Goal: Task Accomplishment & Management: Complete application form

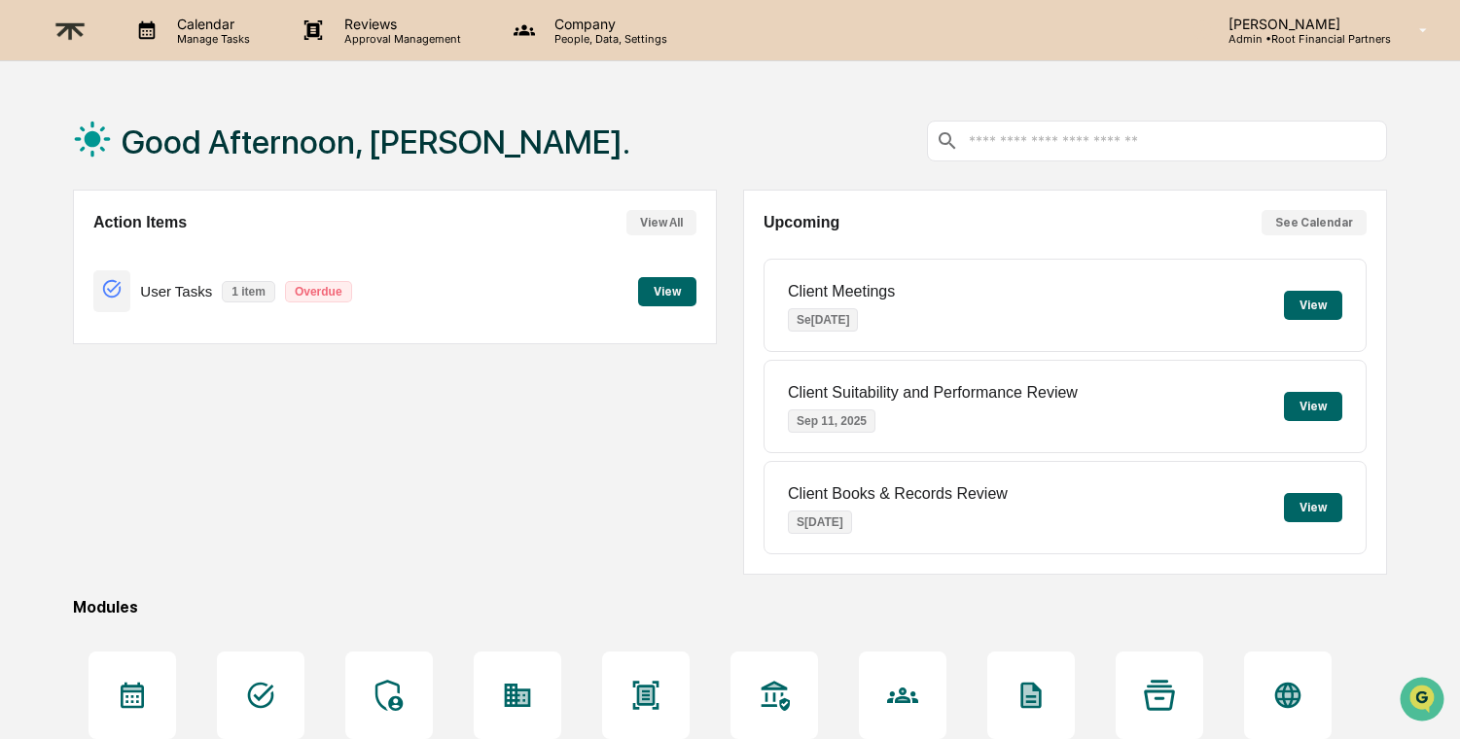
click at [662, 284] on button "View" at bounding box center [667, 291] width 58 height 29
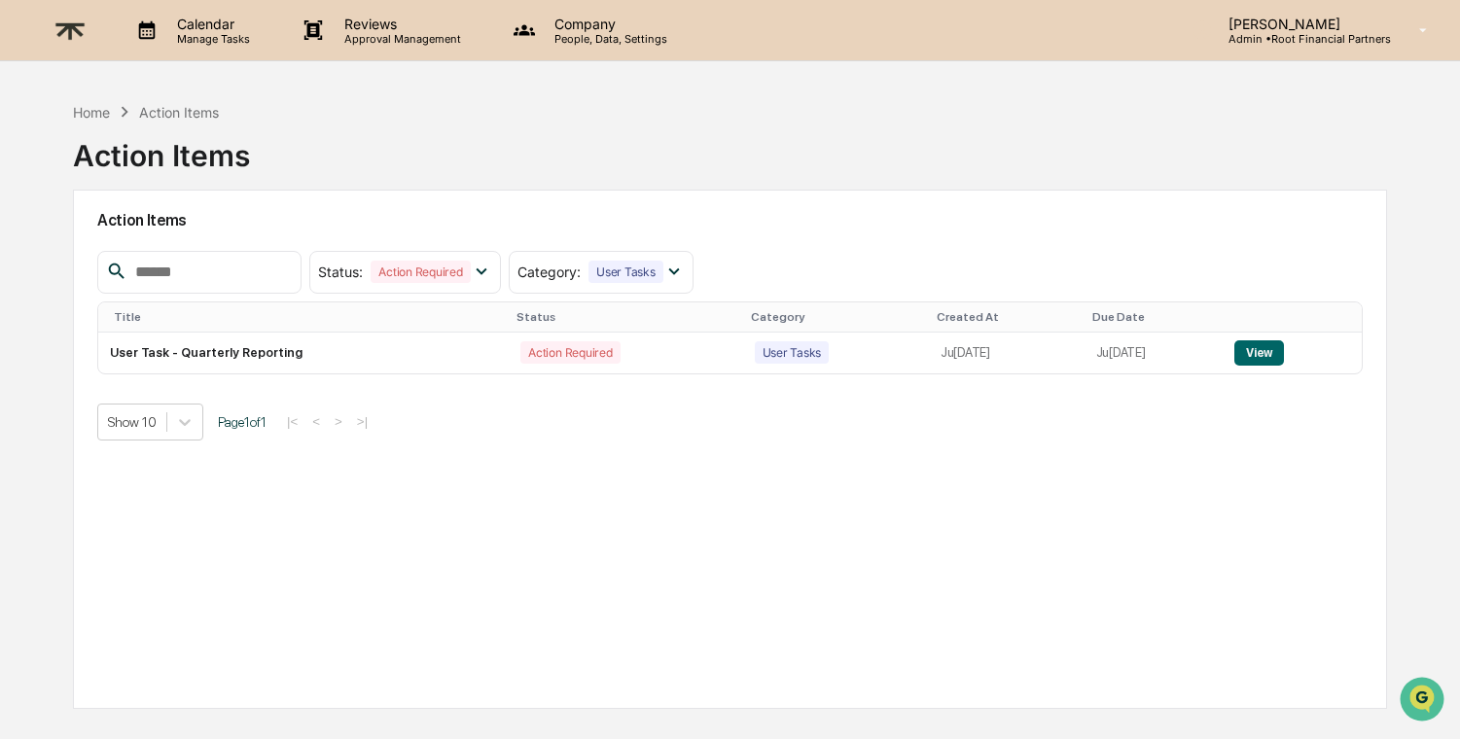
click at [1296, 44] on p "Admin • Root Financial Partners" at bounding box center [1302, 39] width 178 height 14
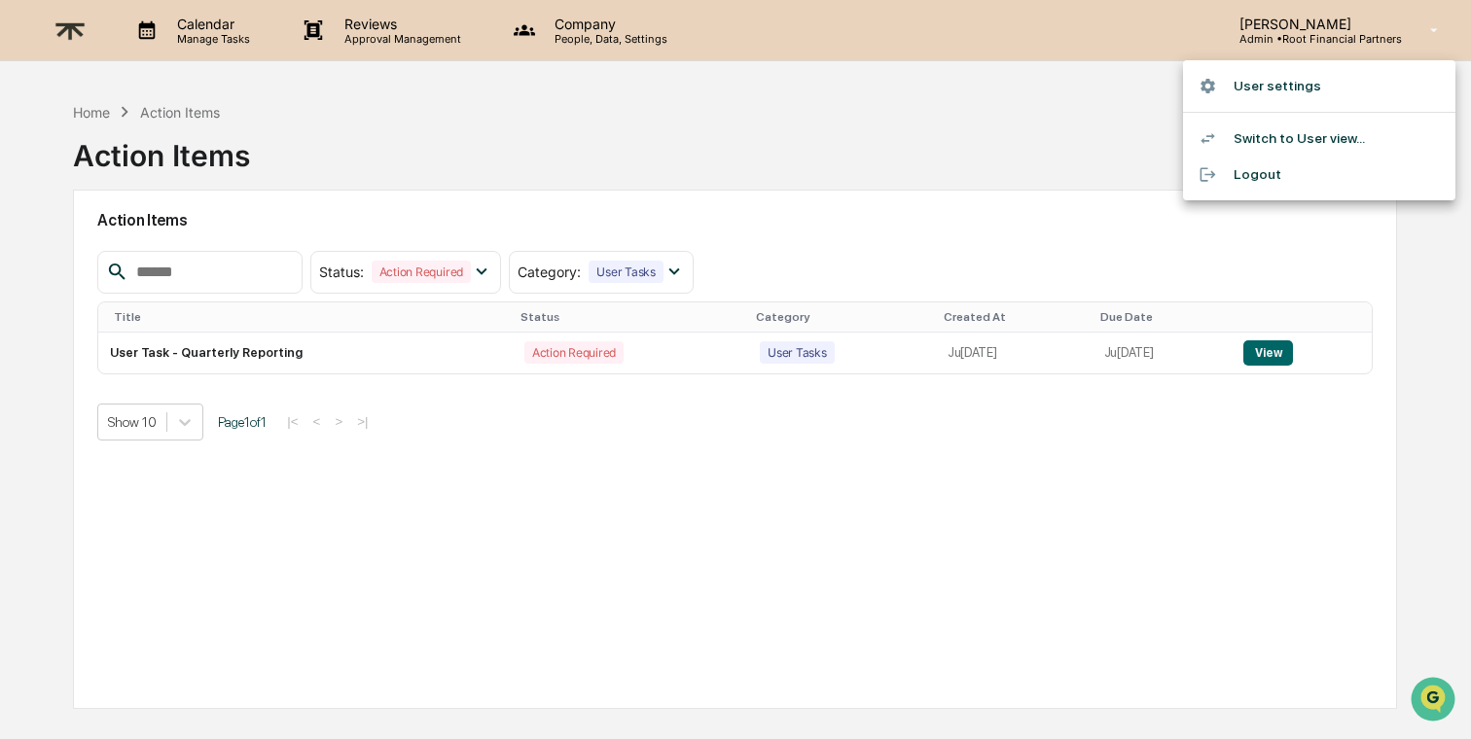
click at [347, 29] on div at bounding box center [735, 369] width 1471 height 739
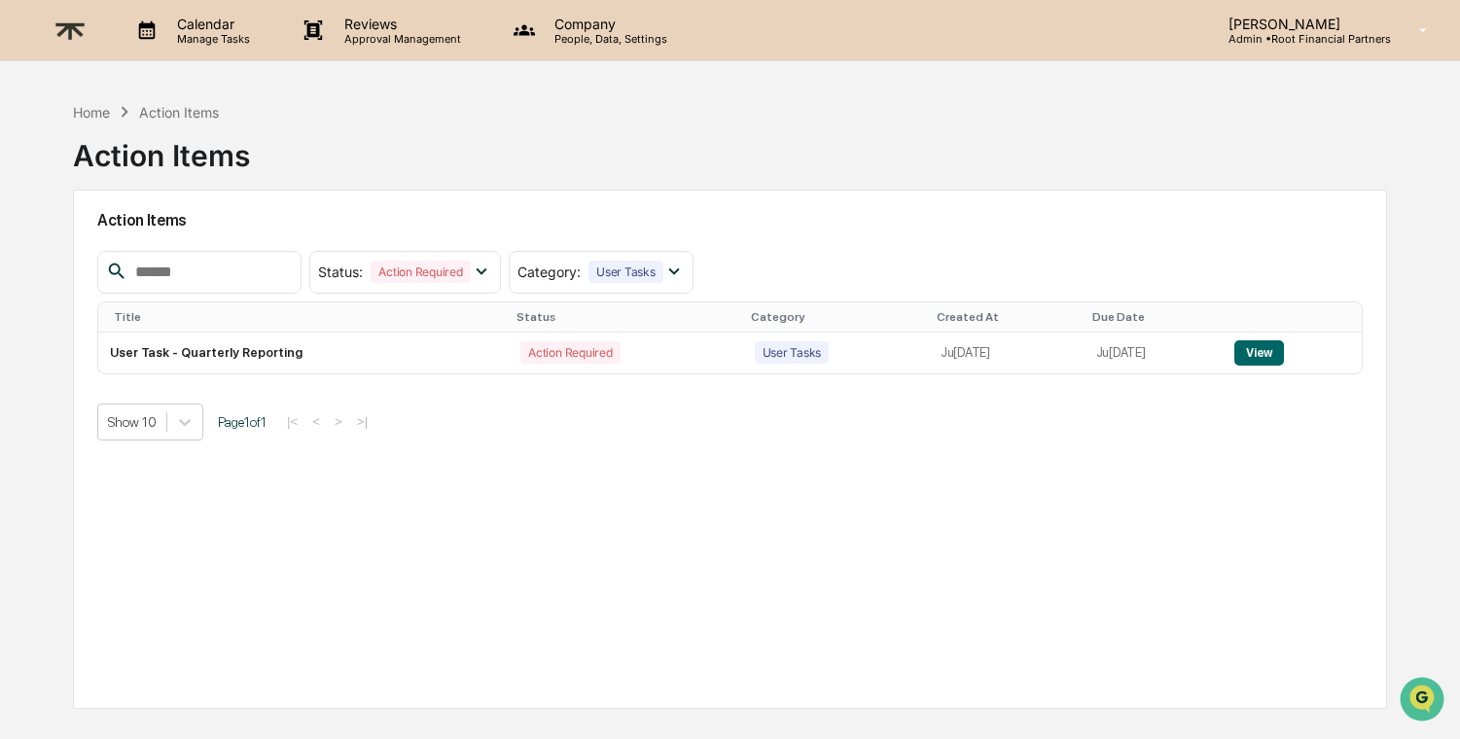
click at [425, 29] on p "Reviews" at bounding box center [400, 24] width 142 height 17
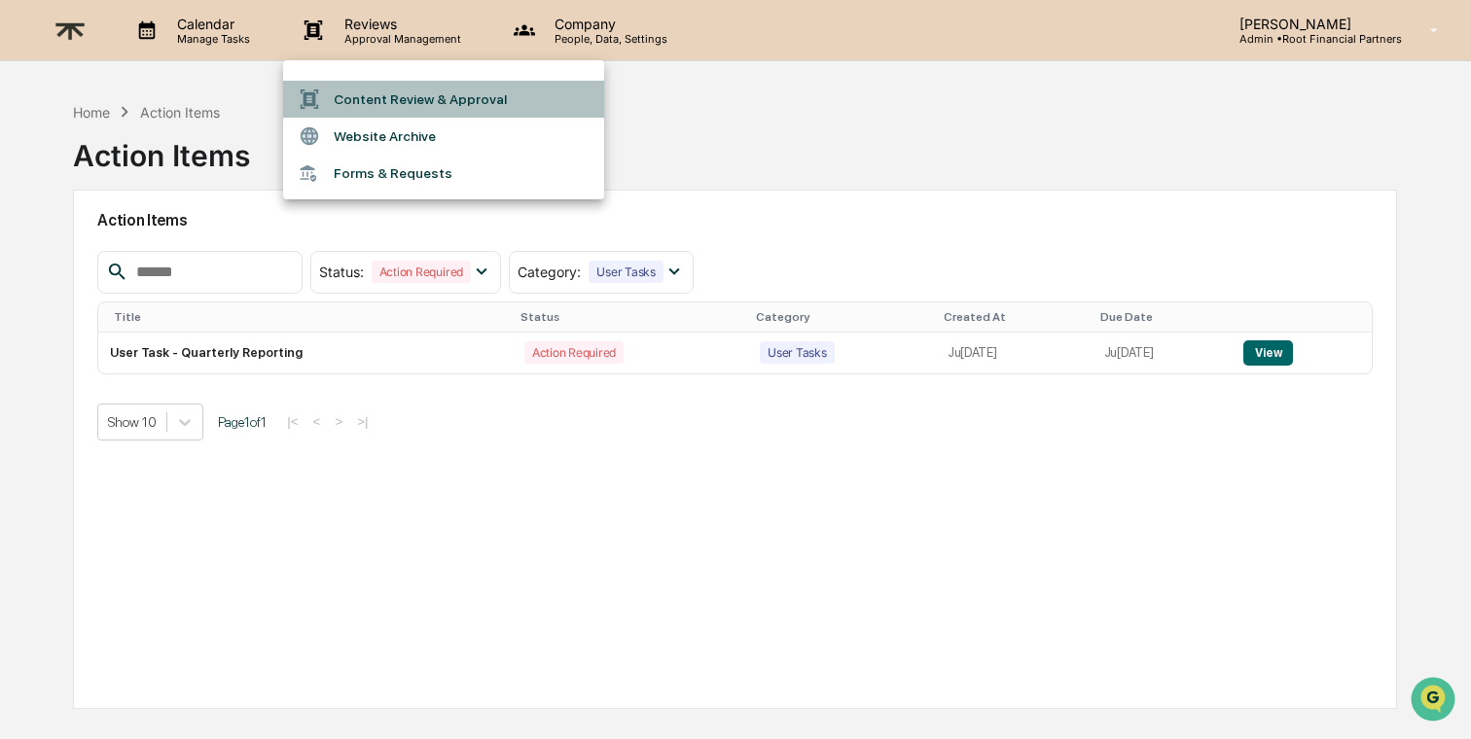
click at [396, 102] on li "Content Review & Approval" at bounding box center [443, 99] width 321 height 37
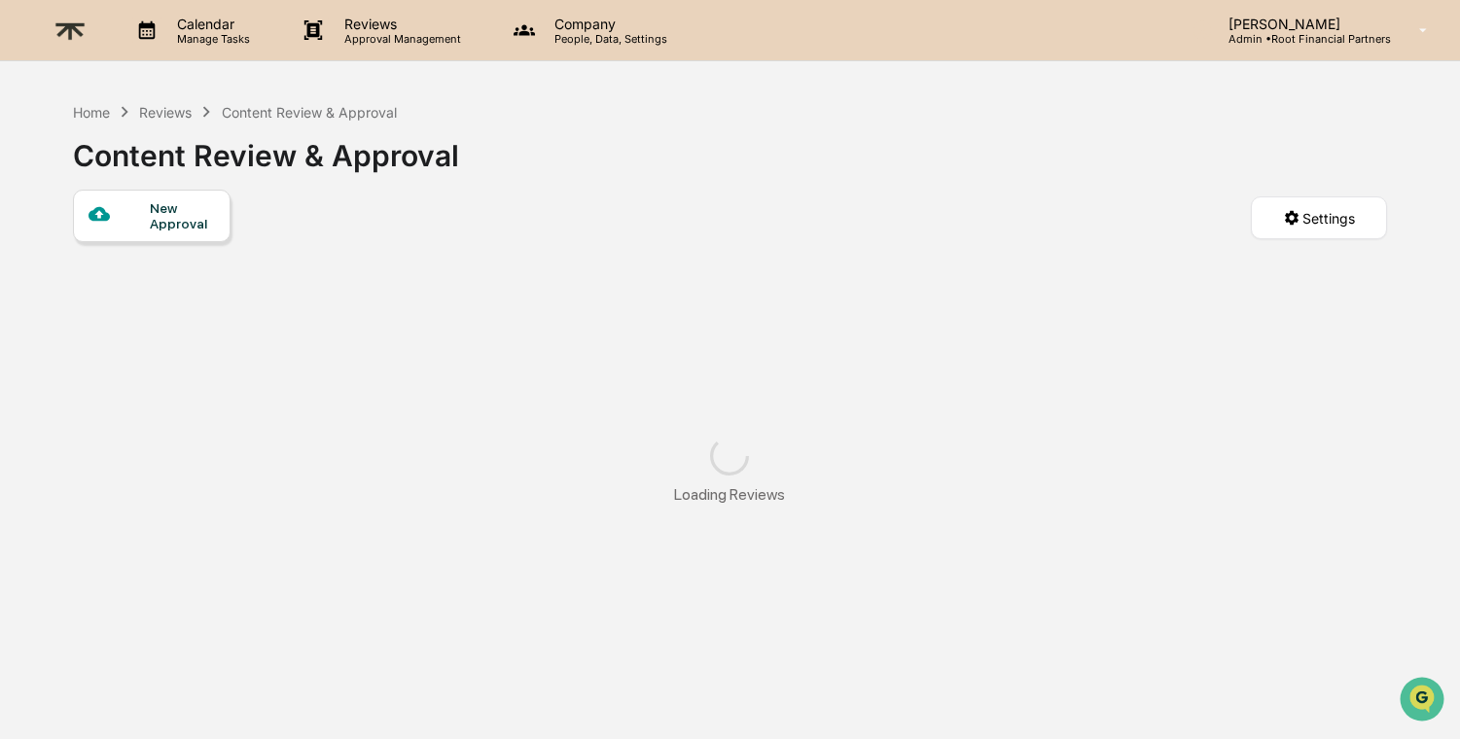
click at [390, 40] on p "Approval Management" at bounding box center [400, 39] width 142 height 14
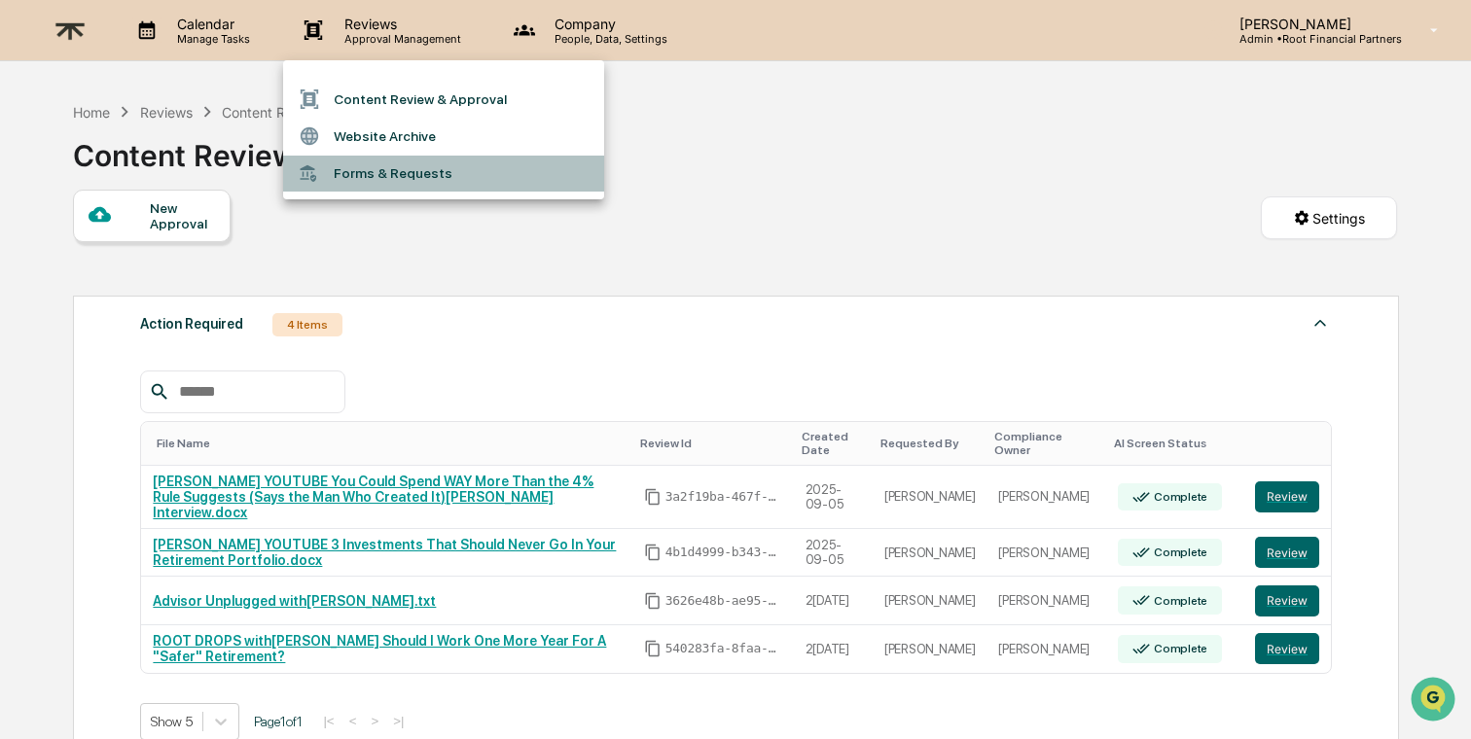
click at [406, 178] on li "Forms & Requests" at bounding box center [443, 174] width 321 height 36
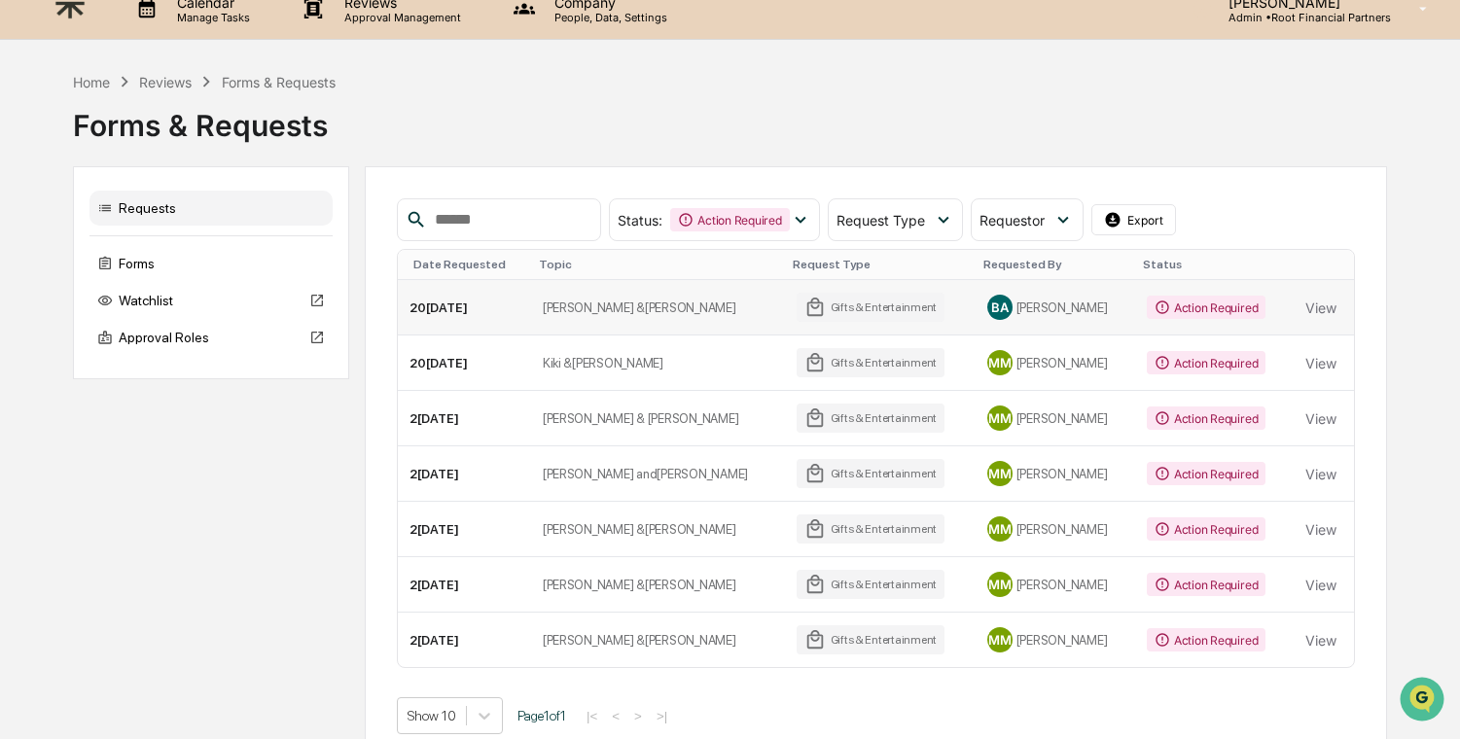
scroll to position [49, 0]
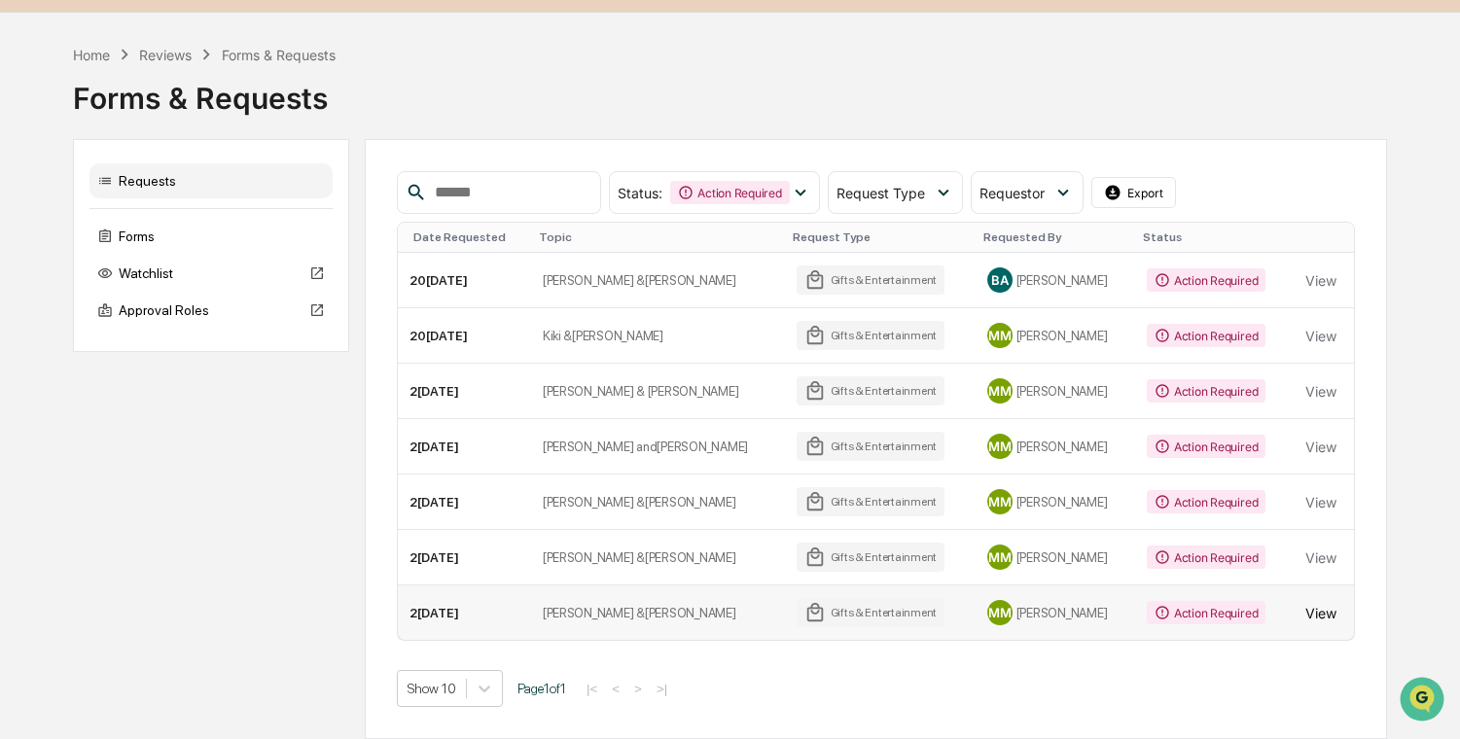
click at [1319, 611] on button "View" at bounding box center [1320, 612] width 31 height 39
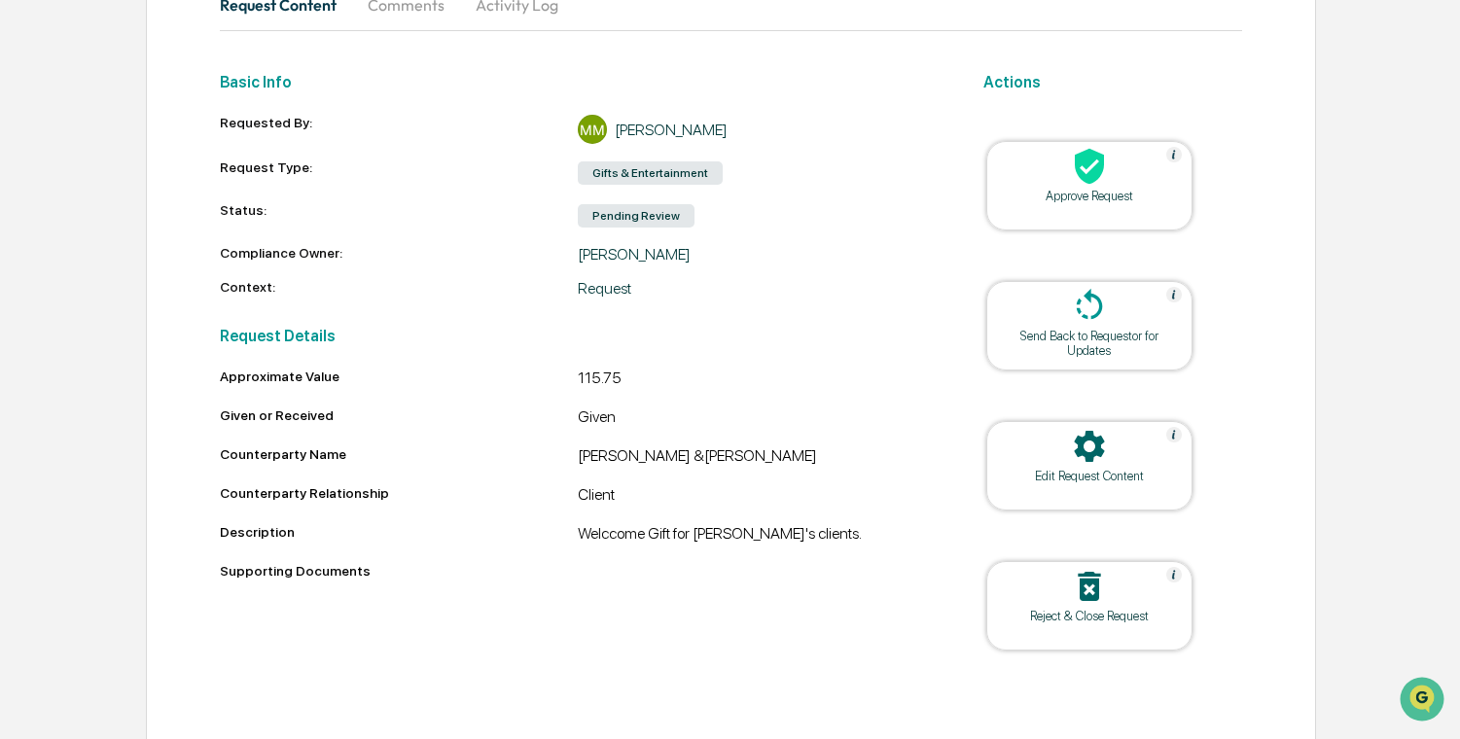
scroll to position [218, 0]
click at [1076, 184] on icon at bounding box center [1089, 167] width 39 height 39
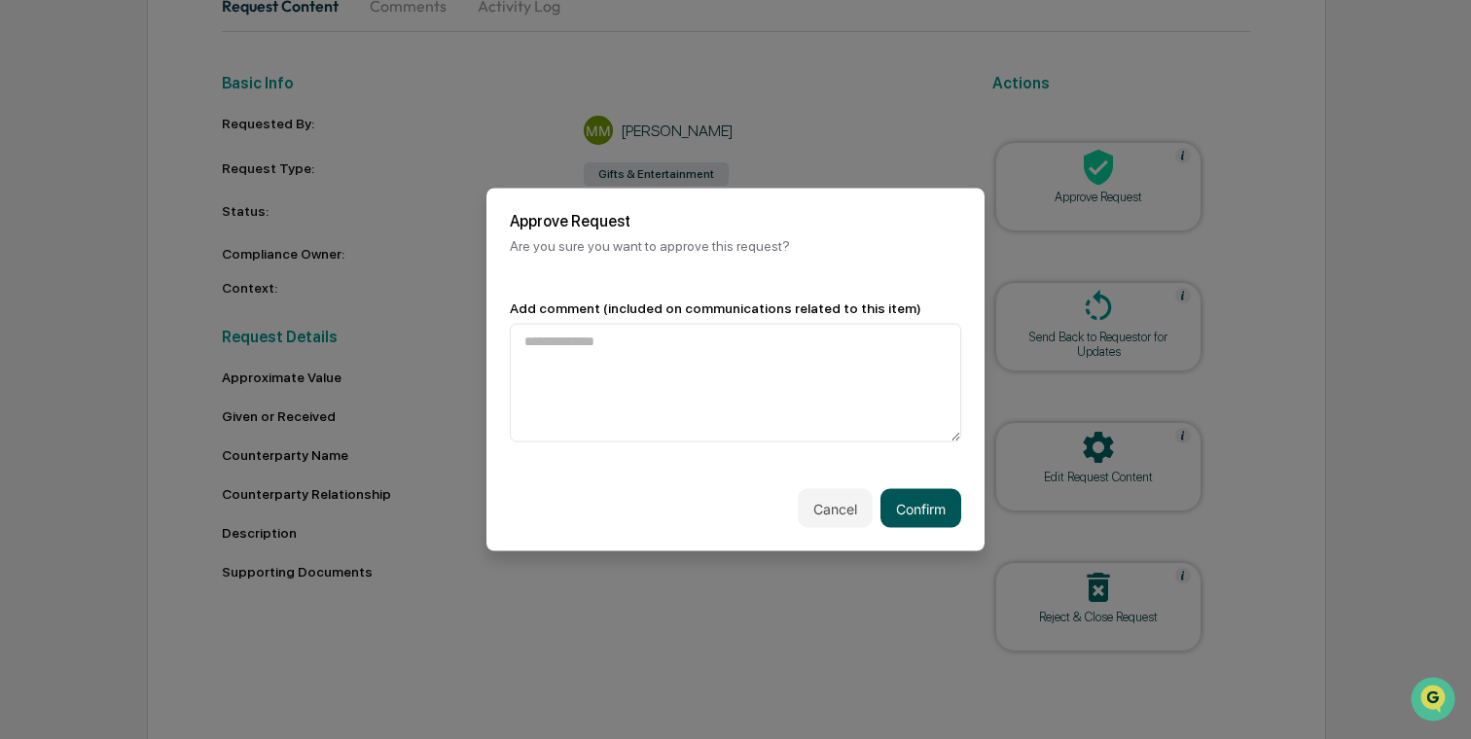
click at [932, 510] on button "Confirm" at bounding box center [920, 508] width 81 height 39
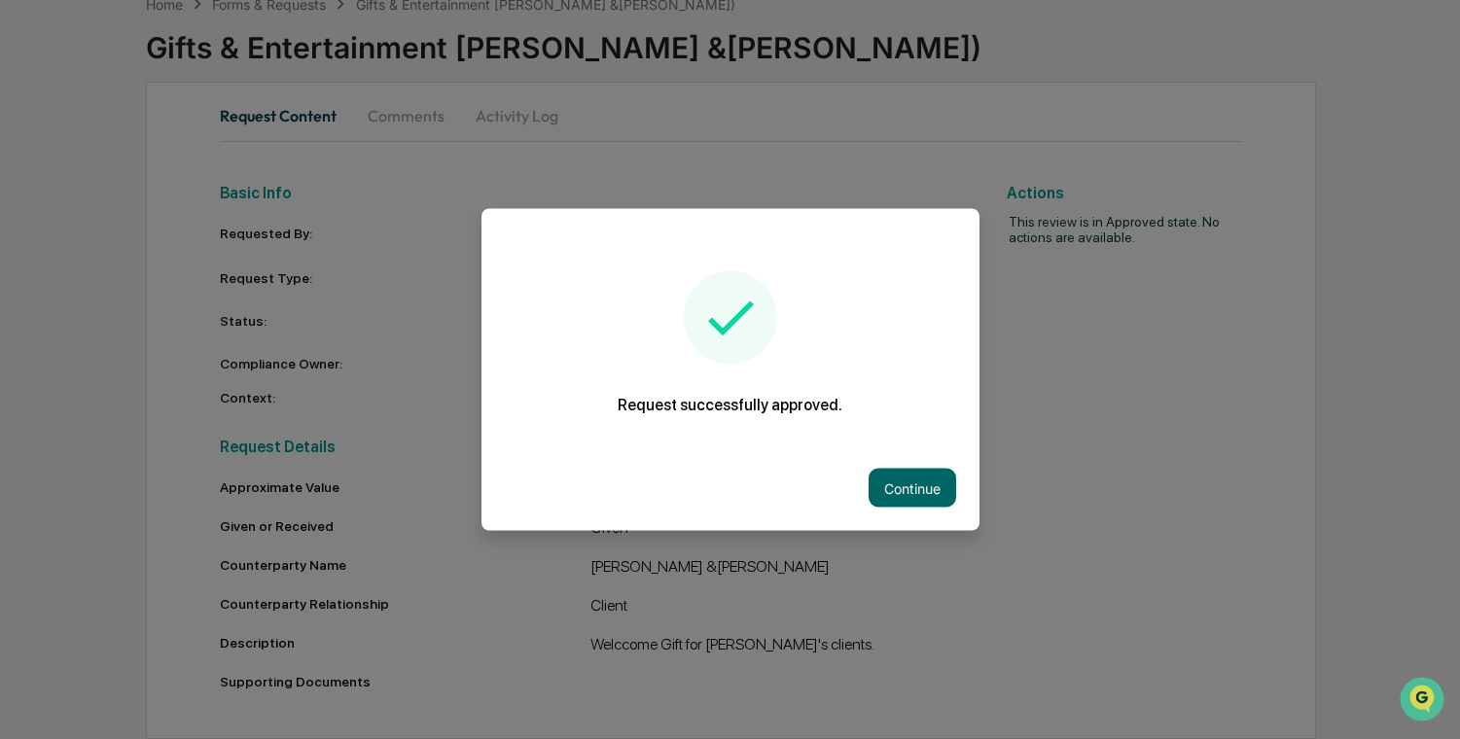
scroll to position [110, 0]
click at [918, 484] on button "Continue" at bounding box center [913, 488] width 88 height 39
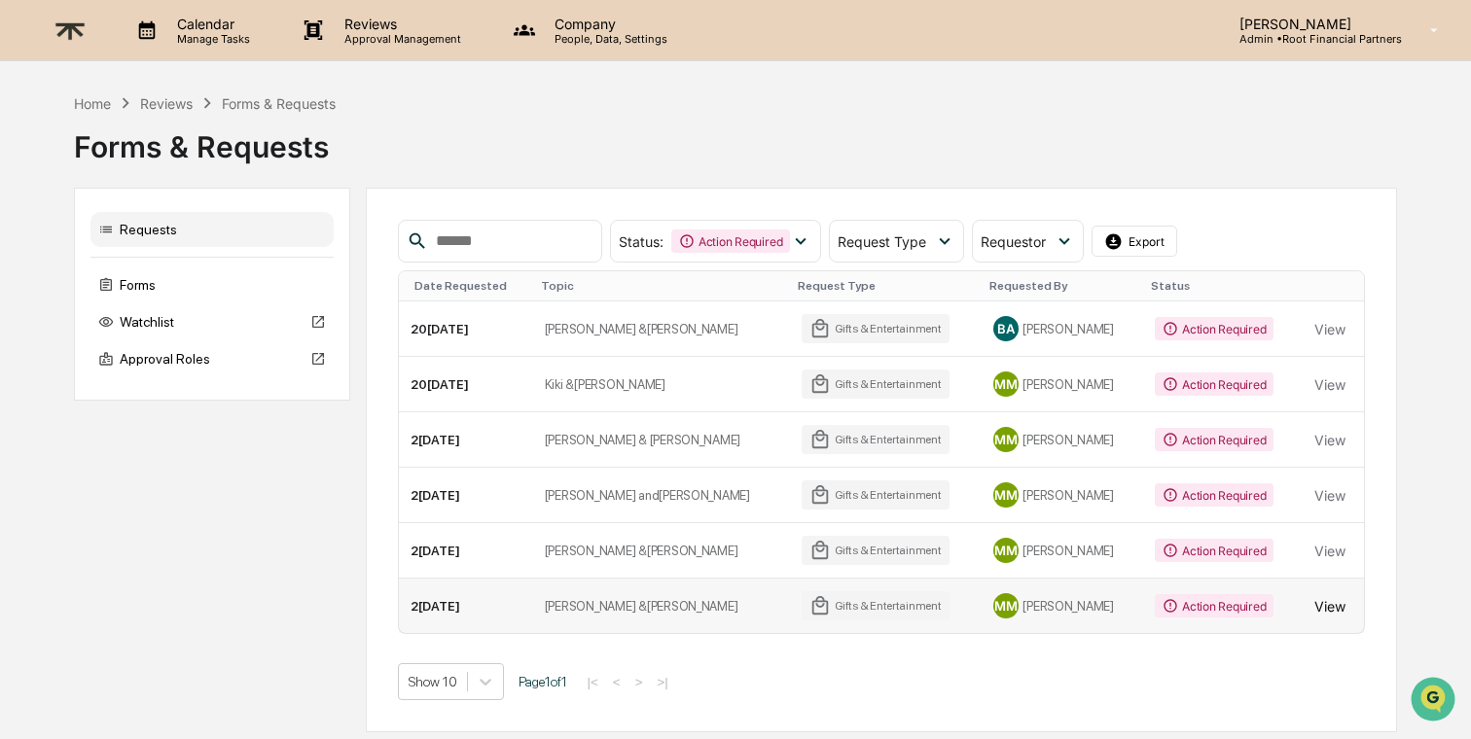
click at [1332, 607] on button "View" at bounding box center [1329, 606] width 31 height 39
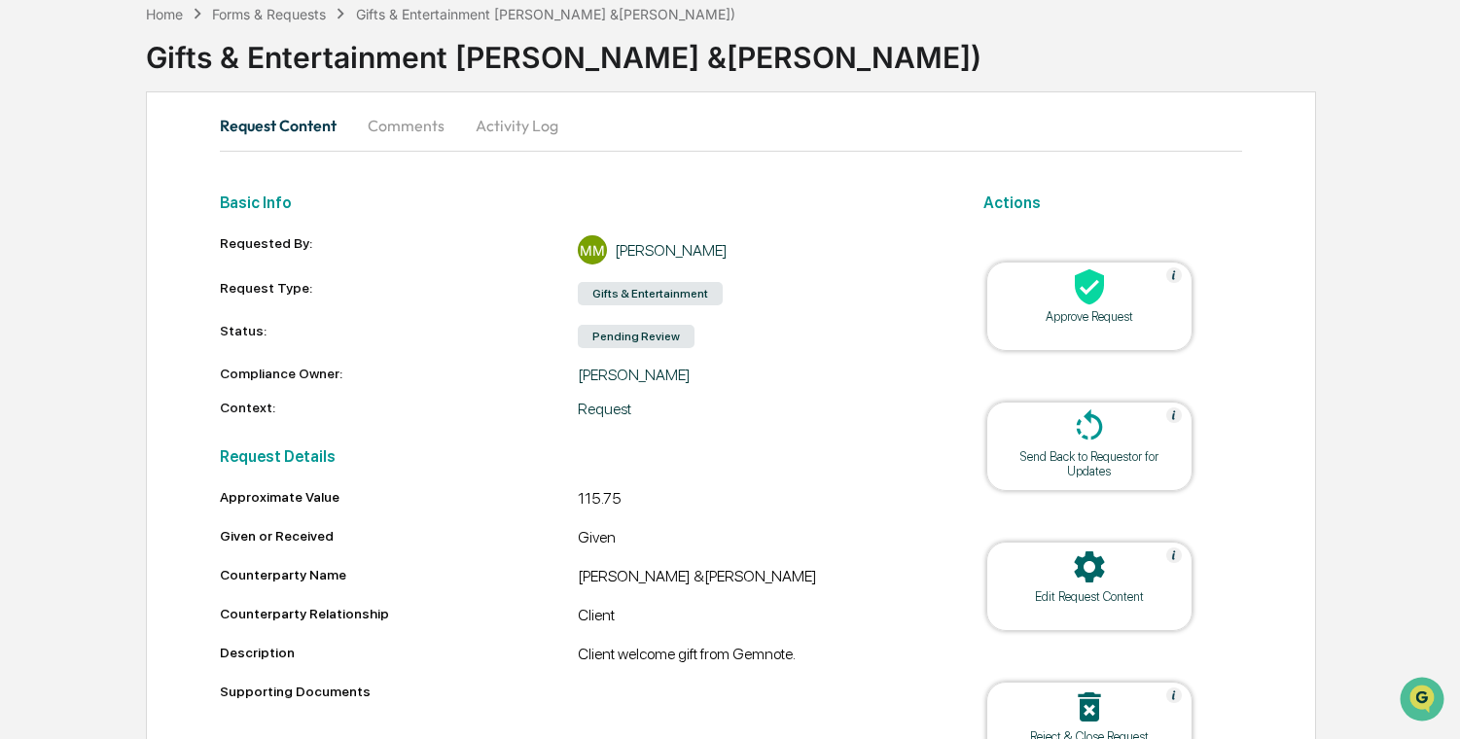
scroll to position [222, 0]
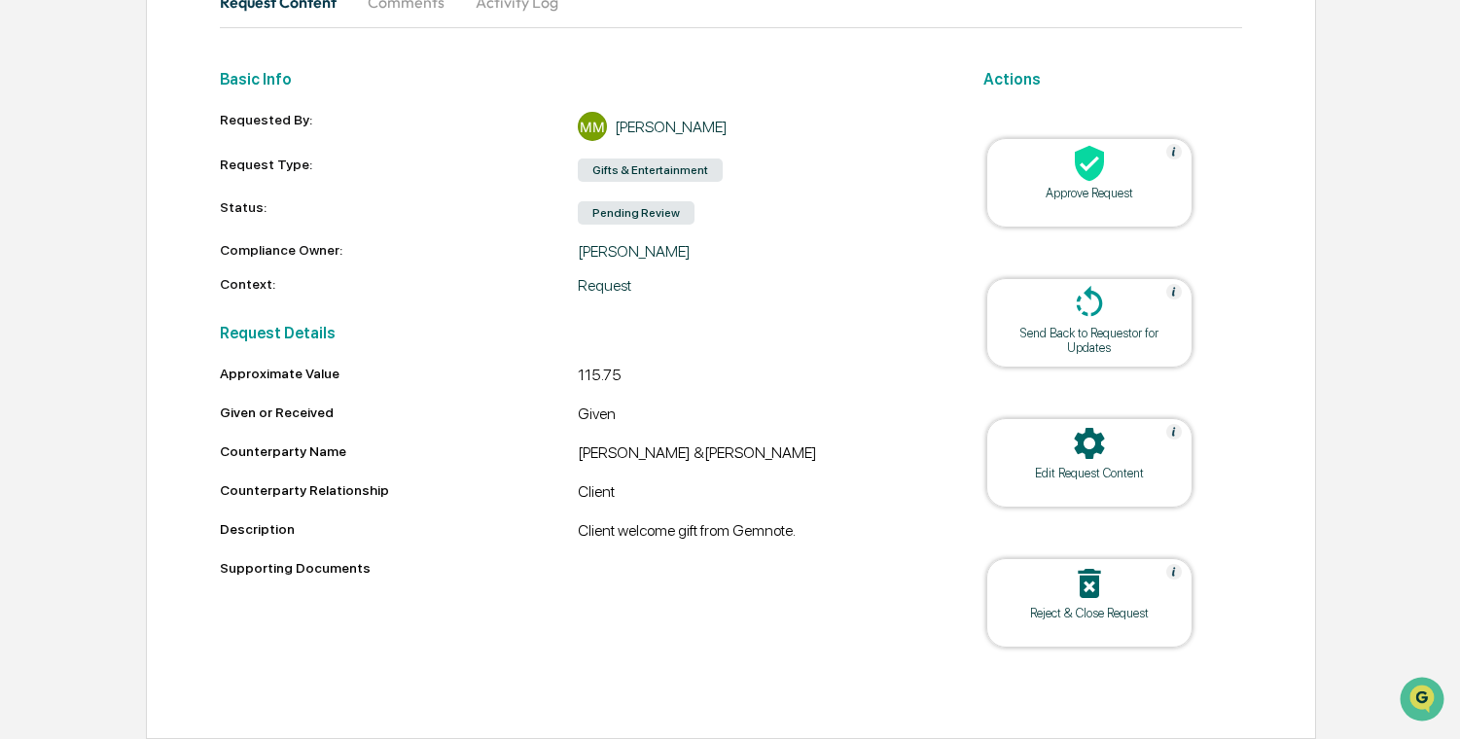
click at [1084, 172] on icon at bounding box center [1089, 164] width 29 height 36
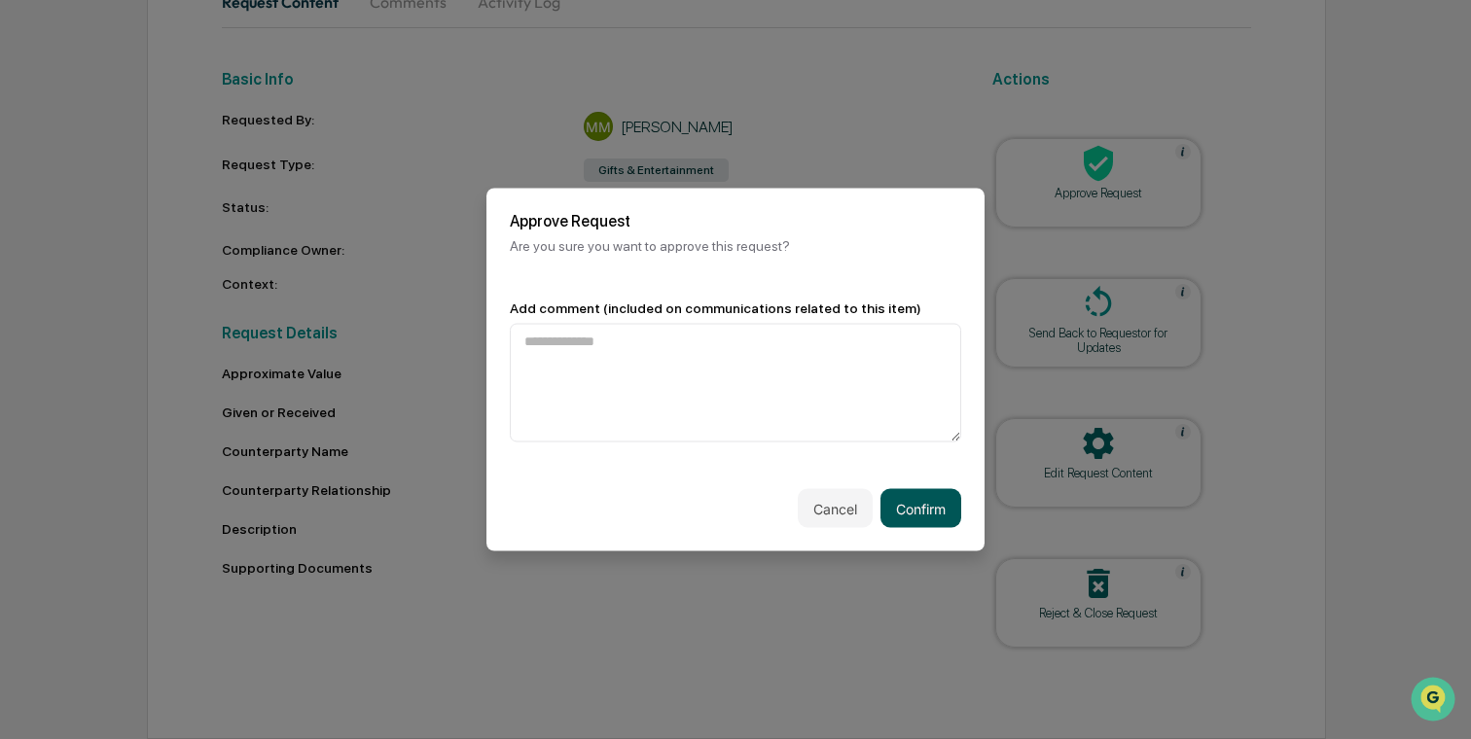
click at [912, 512] on button "Confirm" at bounding box center [920, 508] width 81 height 39
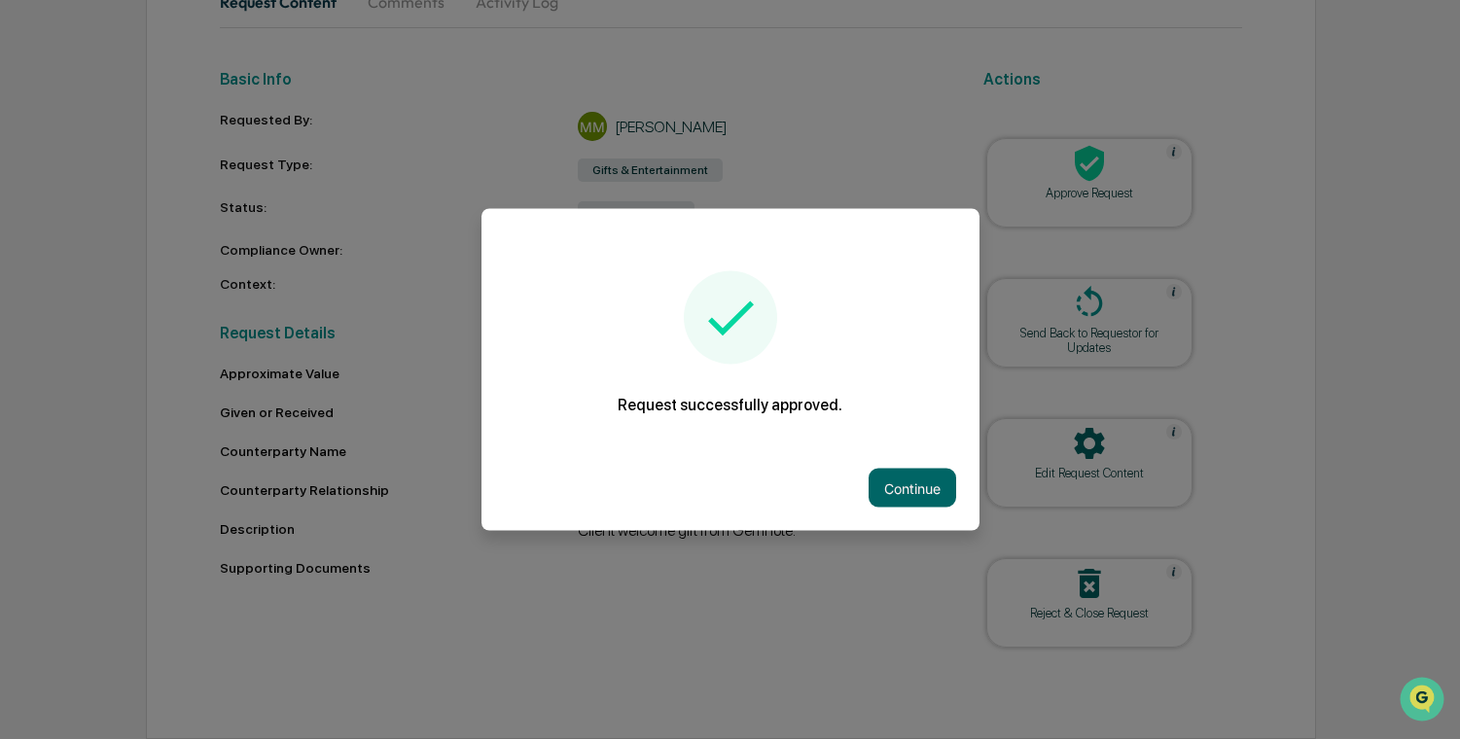
scroll to position [110, 0]
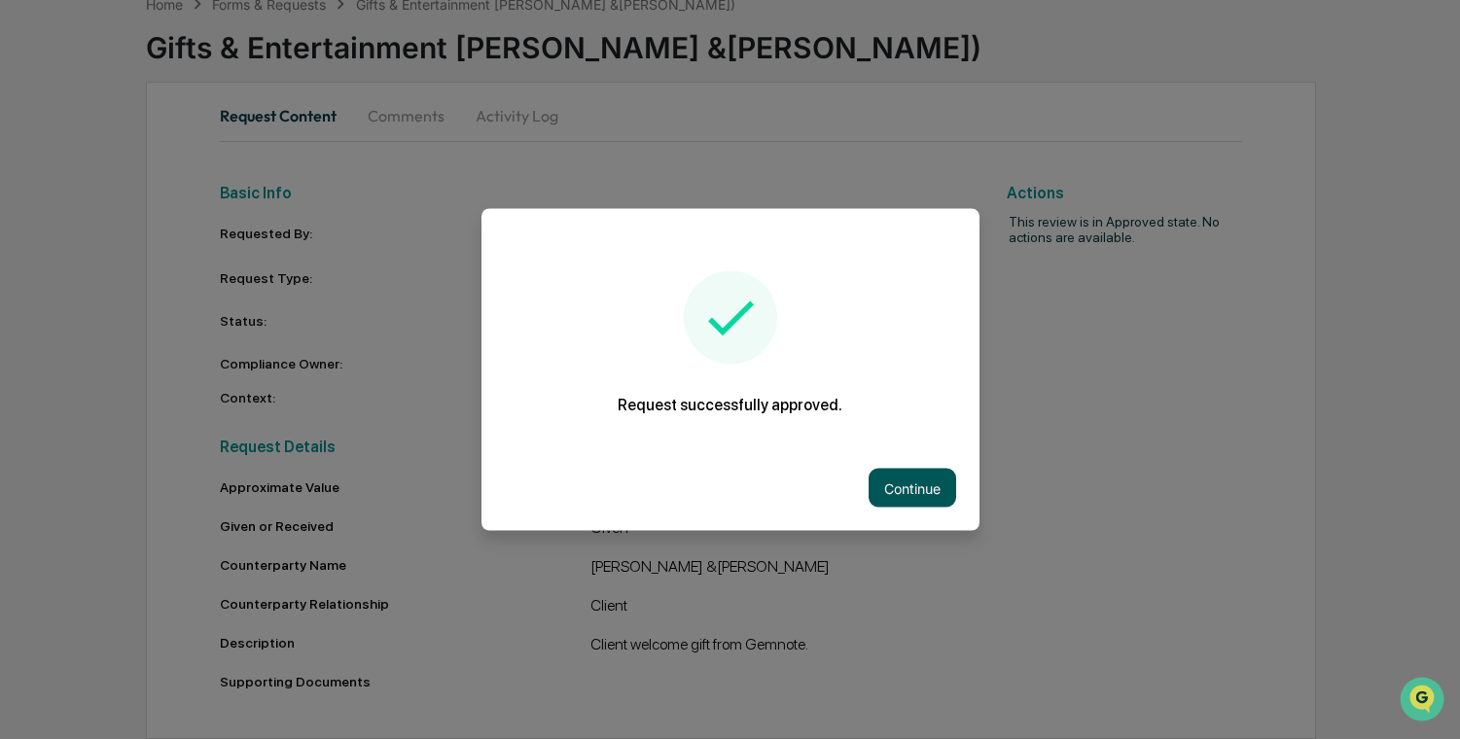
click at [912, 490] on button "Continue" at bounding box center [913, 488] width 88 height 39
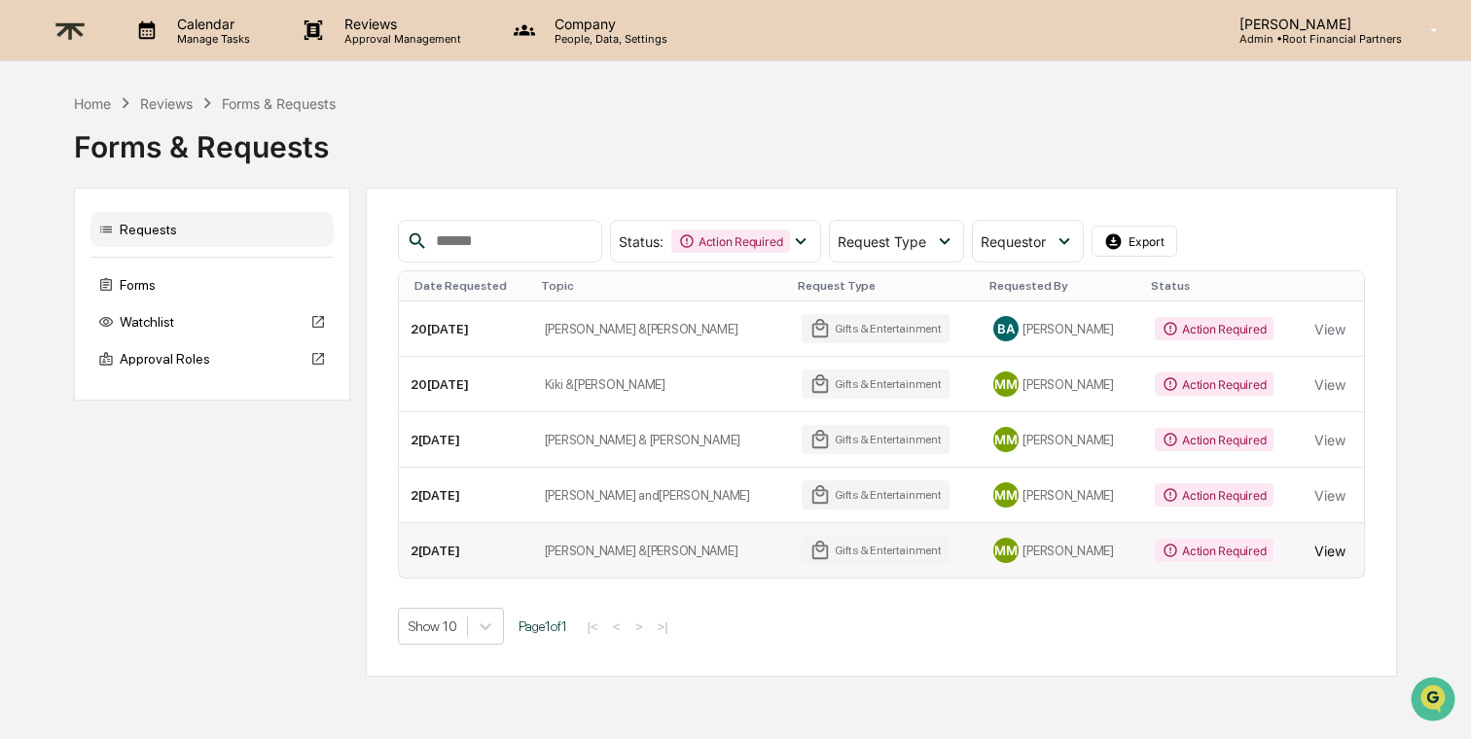
click at [1339, 549] on button "View" at bounding box center [1329, 550] width 31 height 39
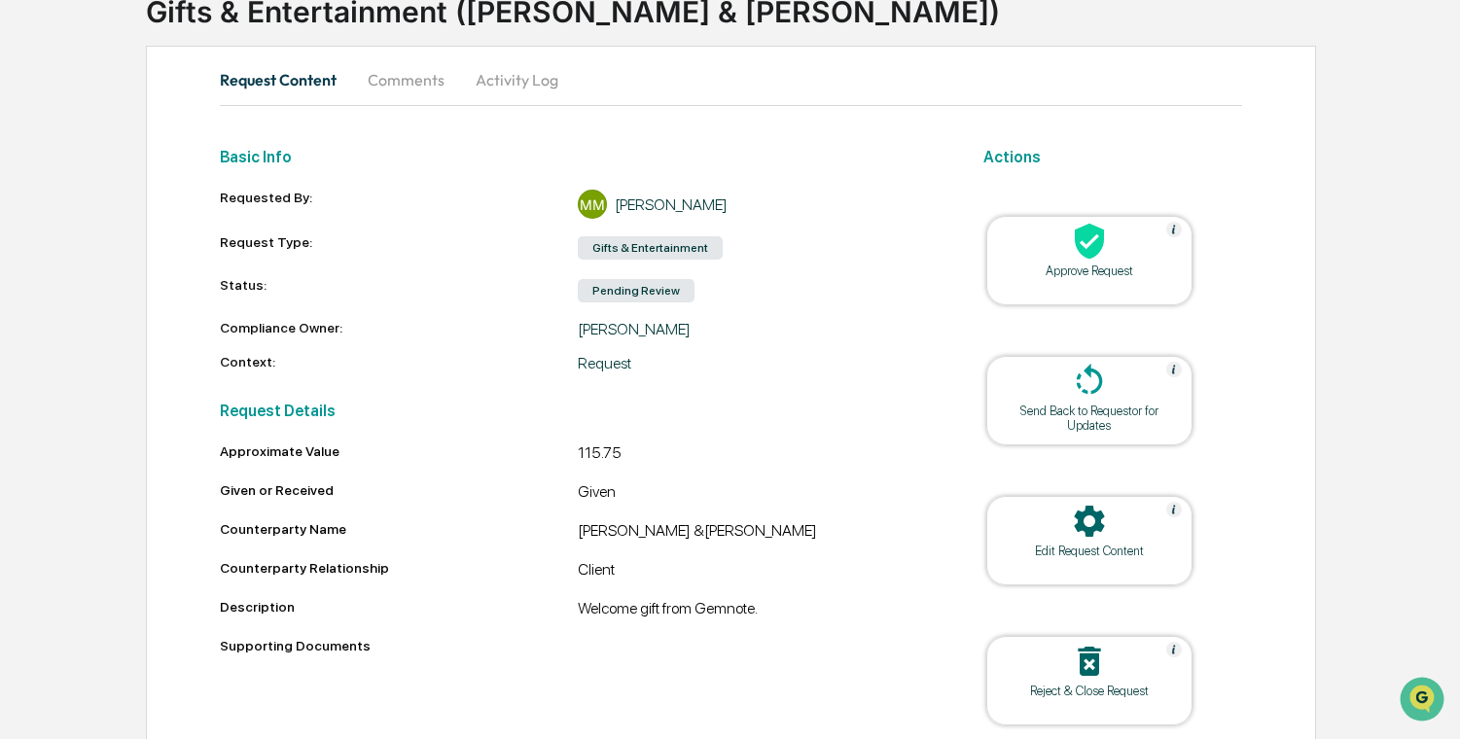
scroll to position [168, 0]
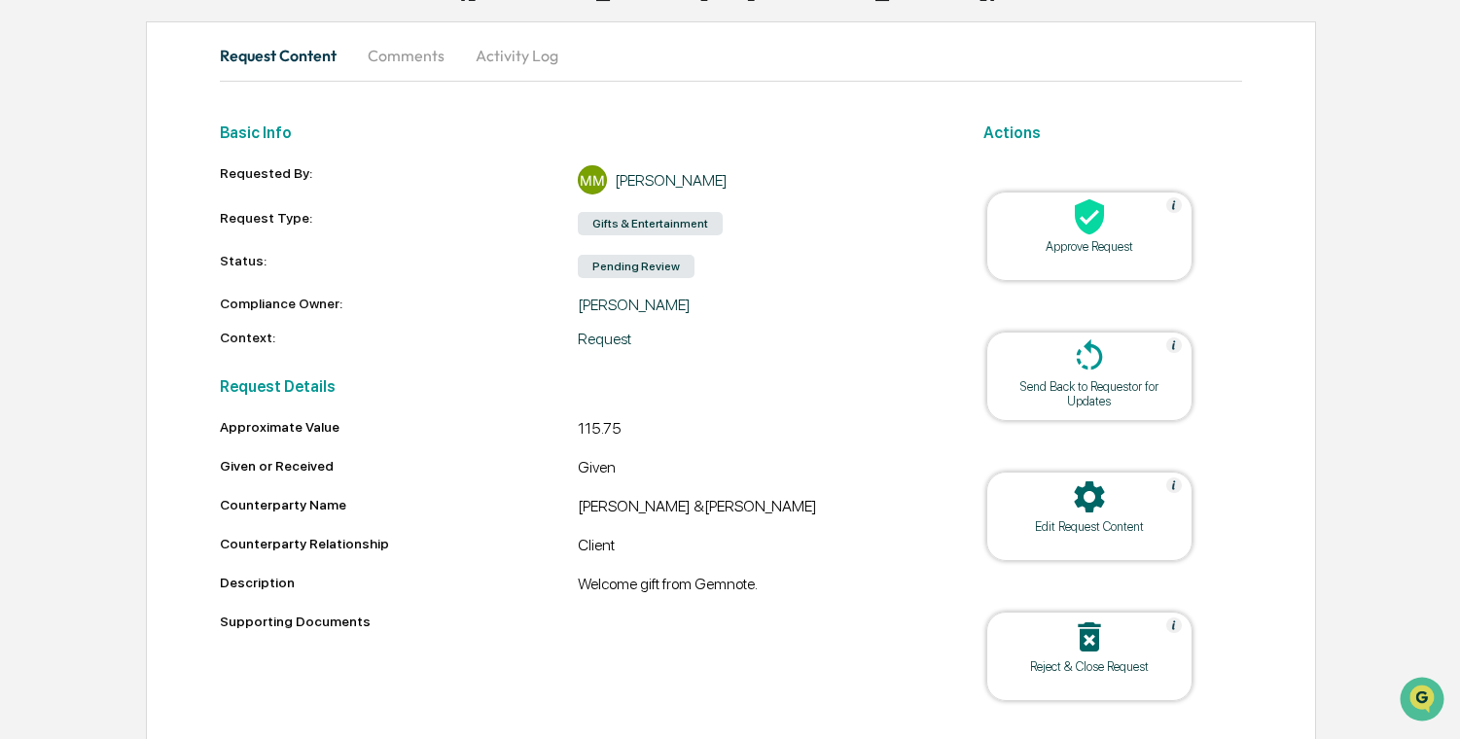
click at [1052, 237] on div at bounding box center [1089, 218] width 195 height 42
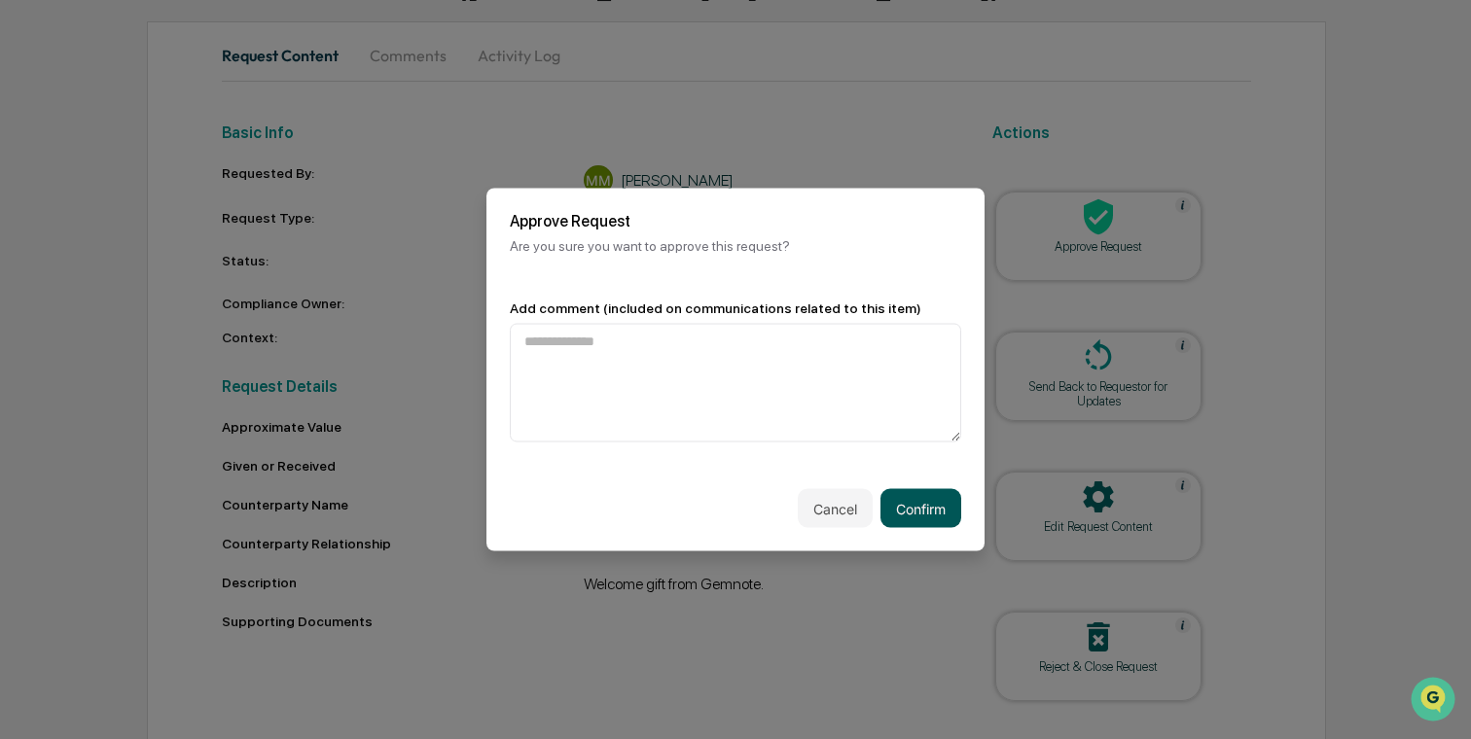
click at [920, 497] on button "Confirm" at bounding box center [920, 508] width 81 height 39
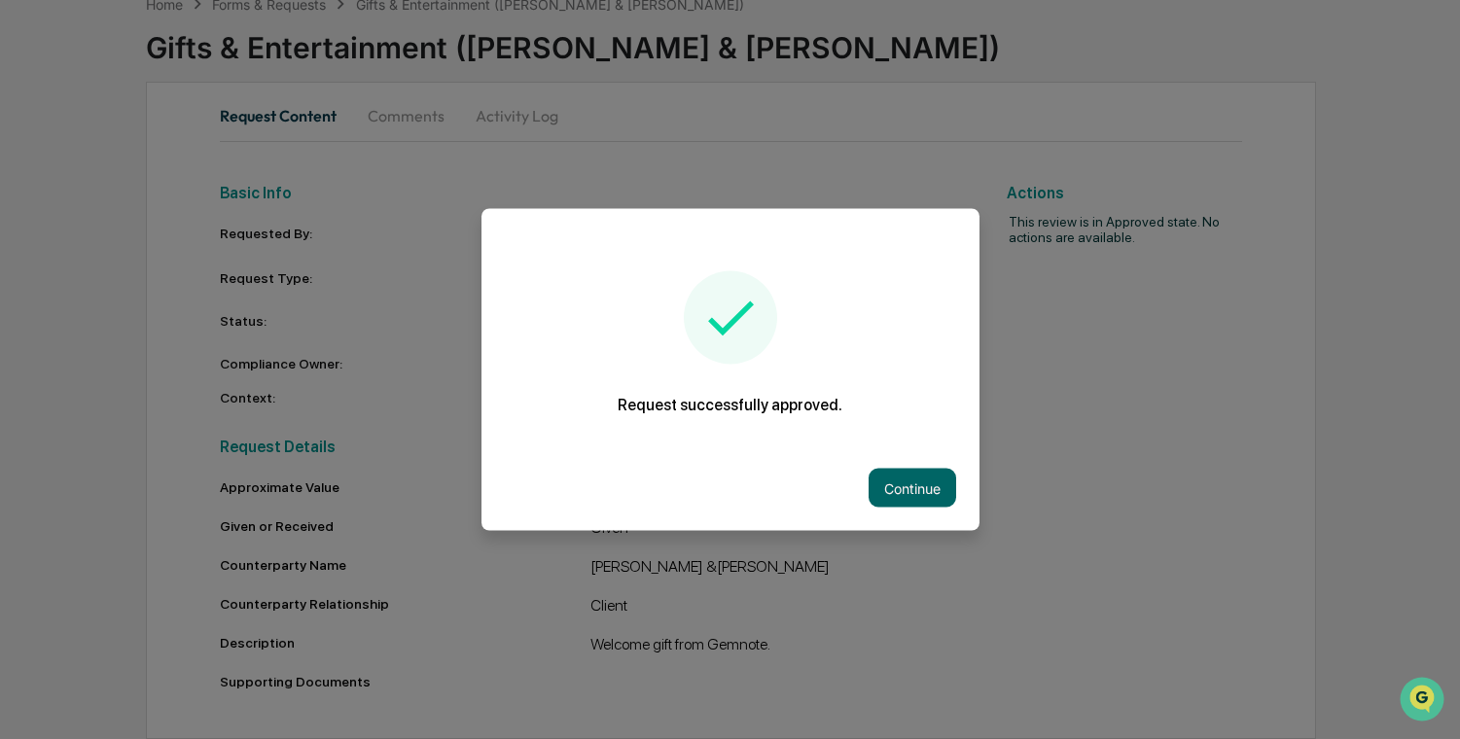
scroll to position [110, 0]
click at [900, 482] on button "Continue" at bounding box center [913, 488] width 88 height 39
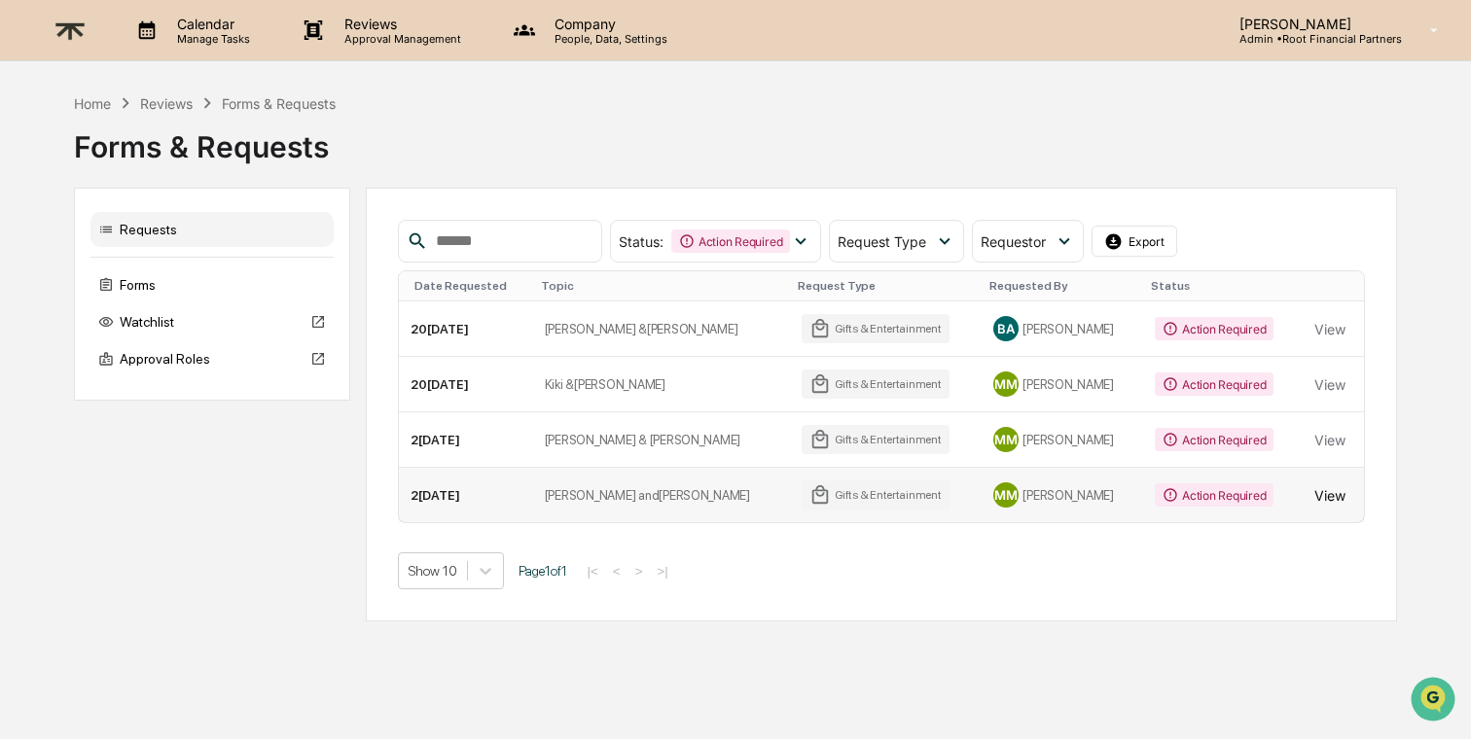
click at [1314, 493] on button "View" at bounding box center [1329, 495] width 31 height 39
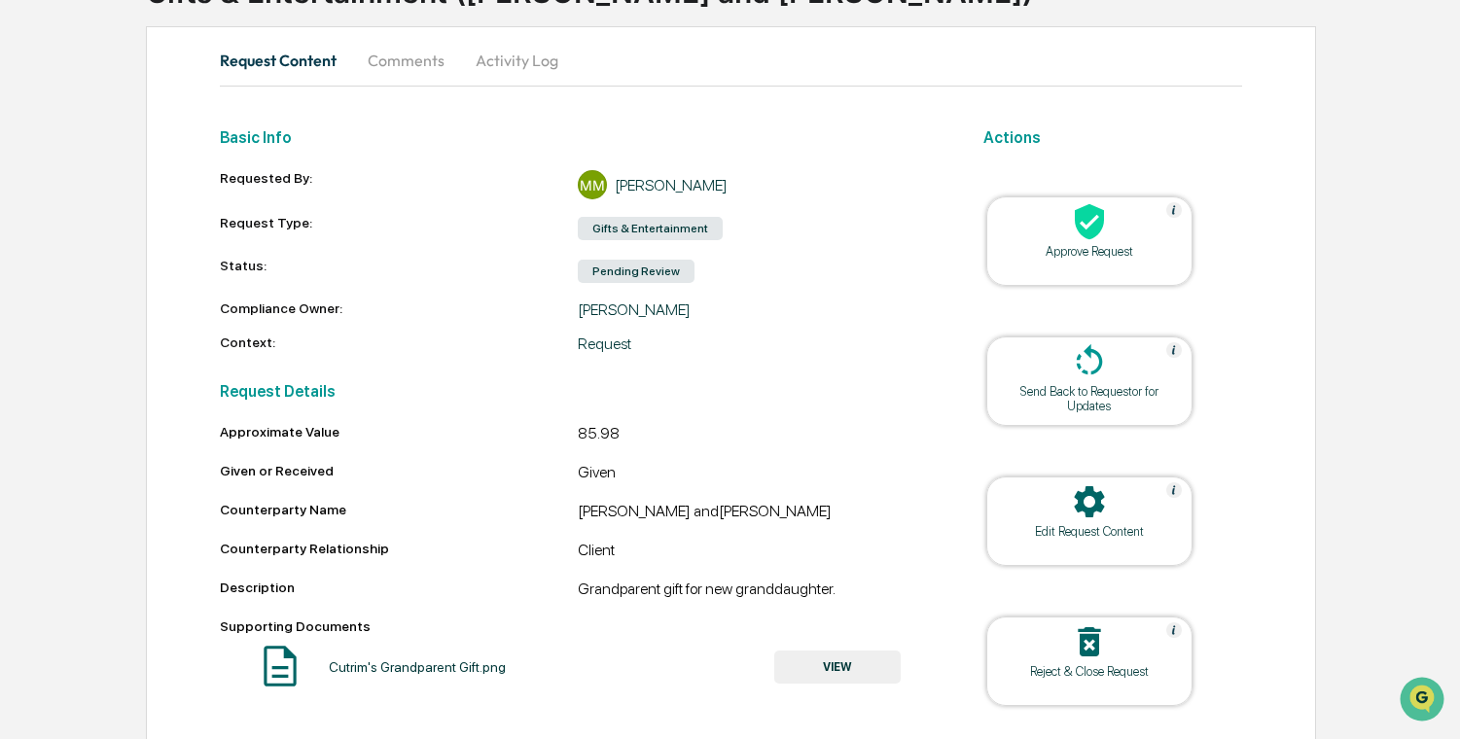
scroll to position [222, 0]
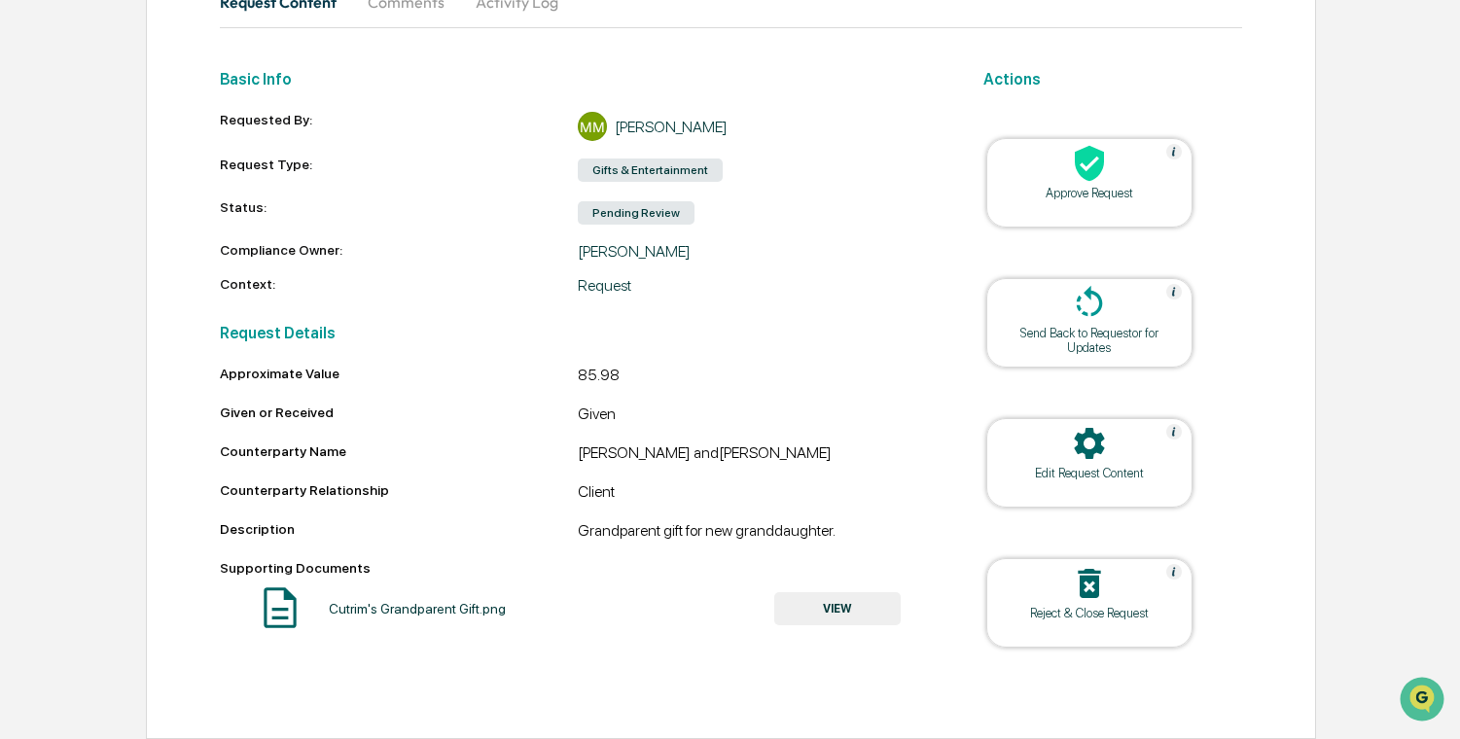
click at [826, 607] on button "VIEW" at bounding box center [837, 608] width 126 height 33
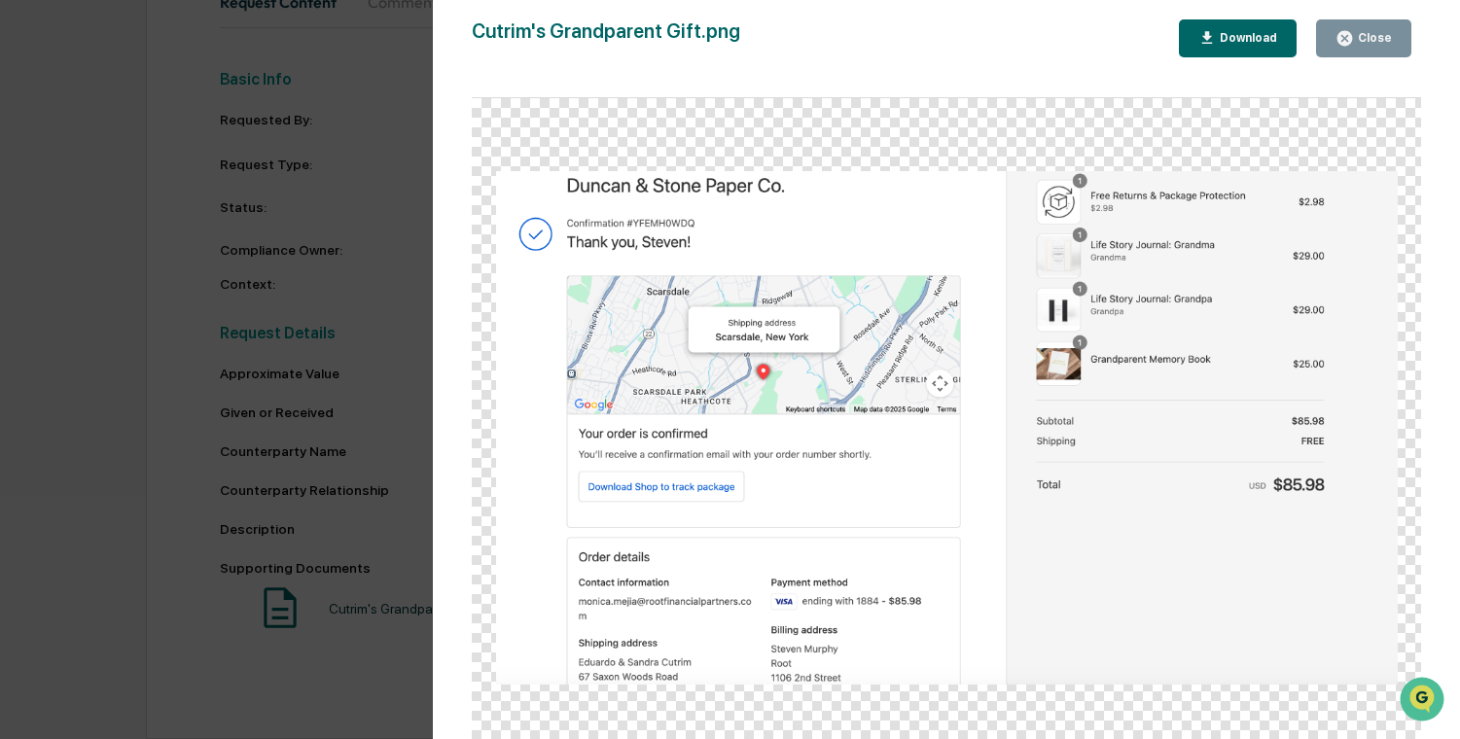
click at [373, 268] on div "Version History 0[DATE]1:02 PM[PERSON_NAME]'s Grandparent Gift.png Close Downlo…" at bounding box center [730, 369] width 1460 height 739
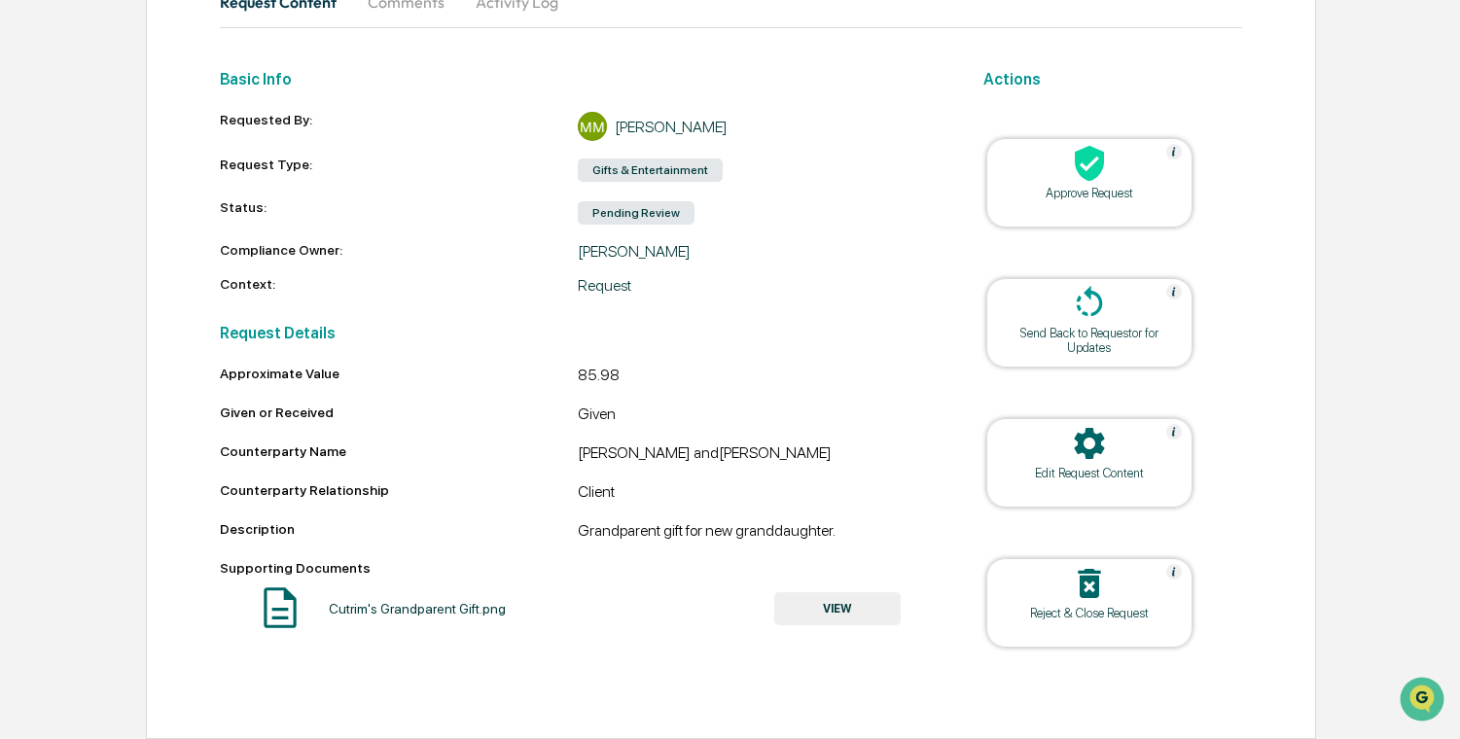
click at [1101, 192] on div "Approve Request" at bounding box center [1089, 193] width 175 height 15
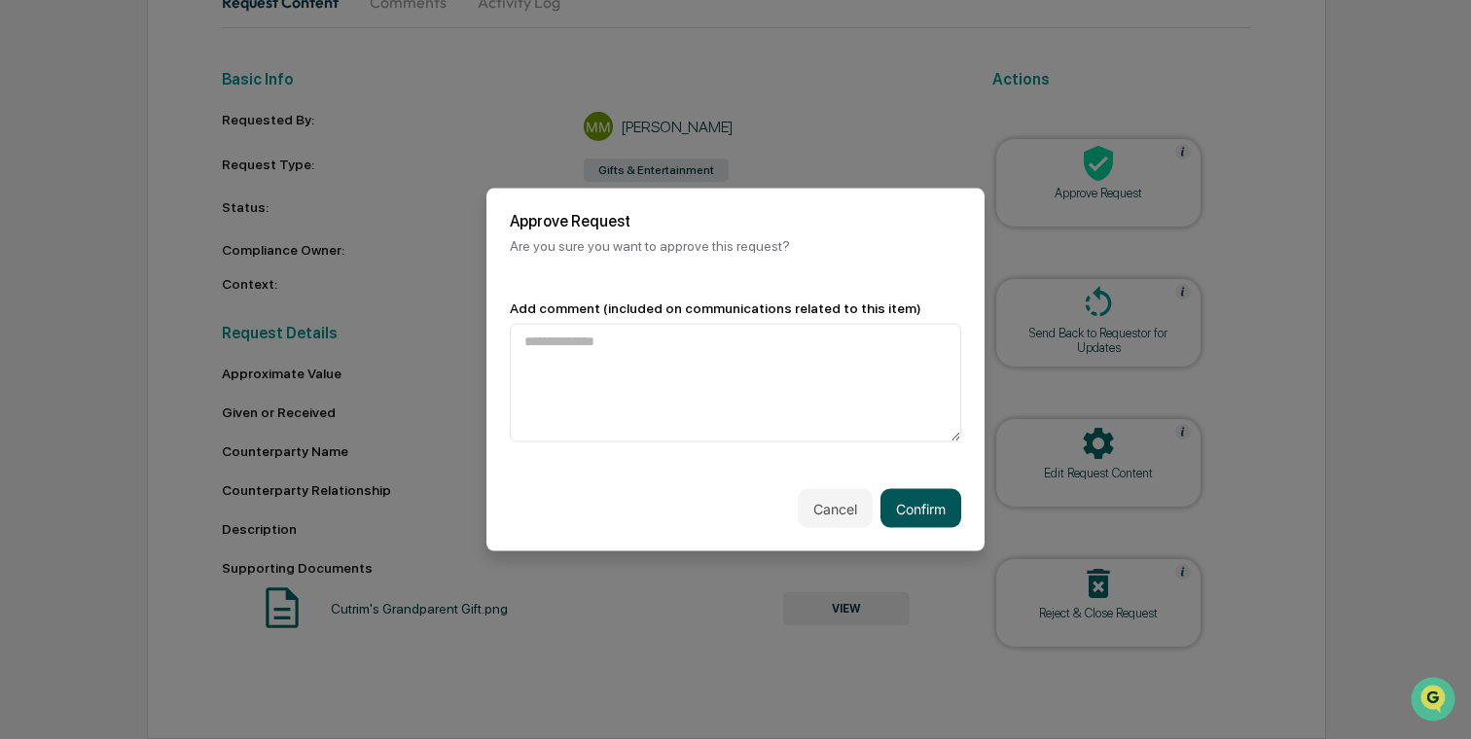
click at [923, 501] on button "Confirm" at bounding box center [920, 508] width 81 height 39
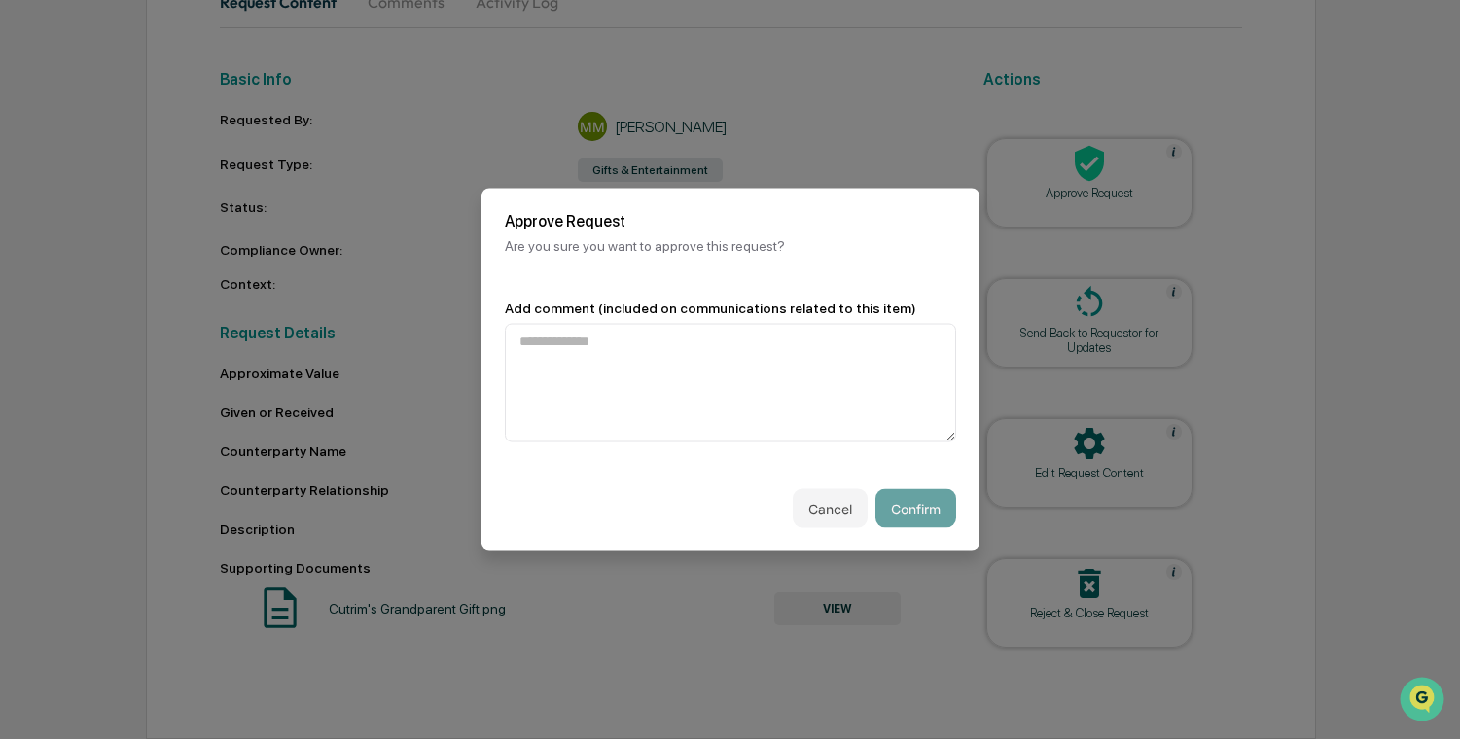
scroll to position [161, 0]
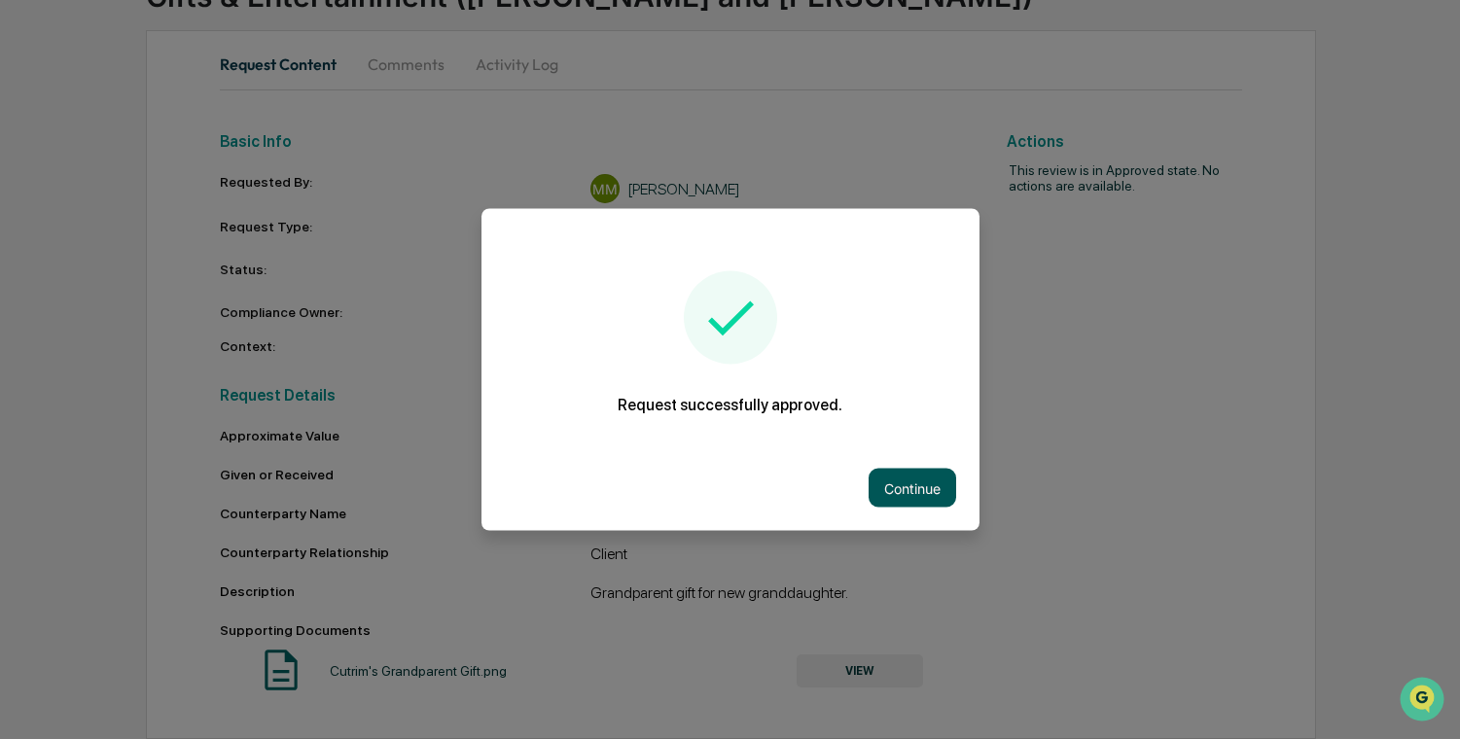
click at [914, 483] on button "Continue" at bounding box center [913, 488] width 88 height 39
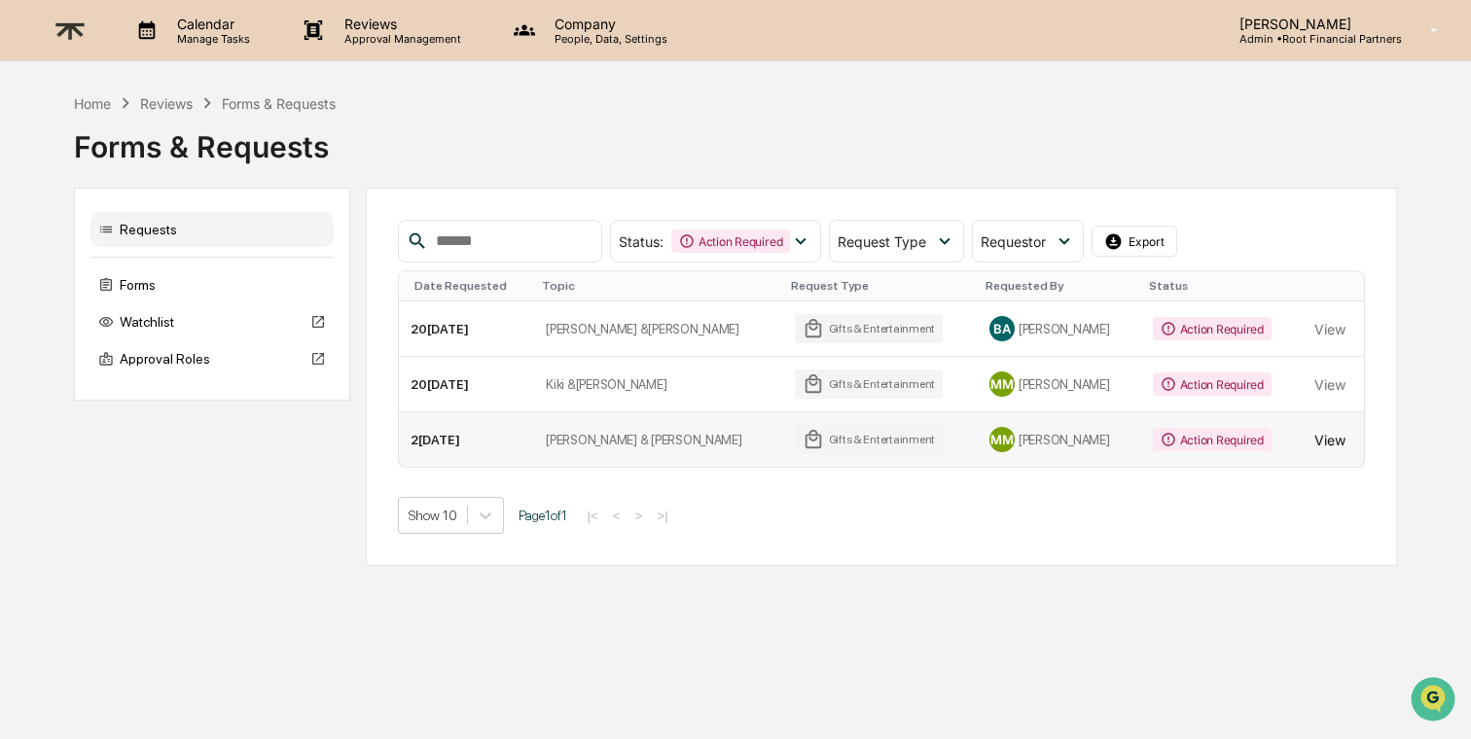
click at [1323, 442] on button "View" at bounding box center [1329, 439] width 31 height 39
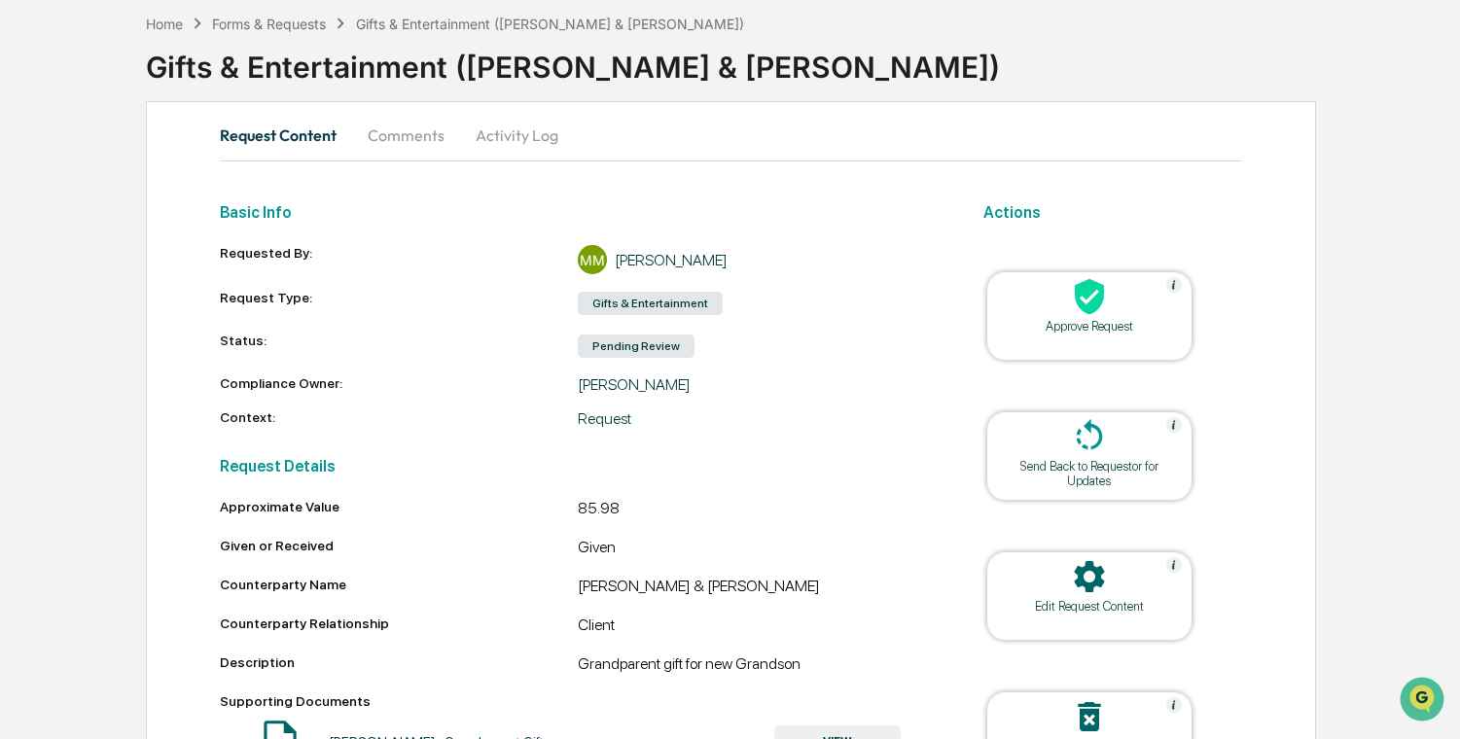
scroll to position [177, 0]
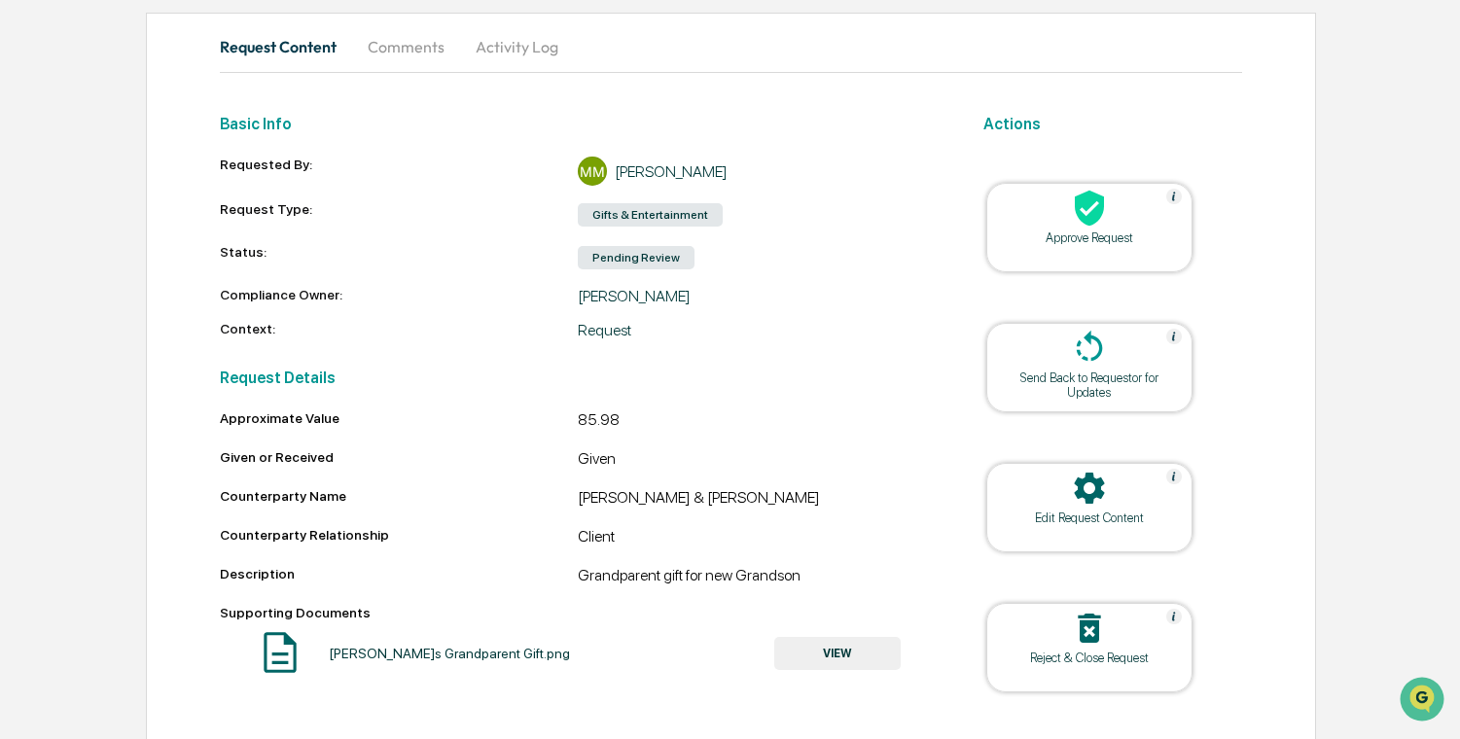
click at [861, 652] on button "VIEW" at bounding box center [837, 653] width 126 height 33
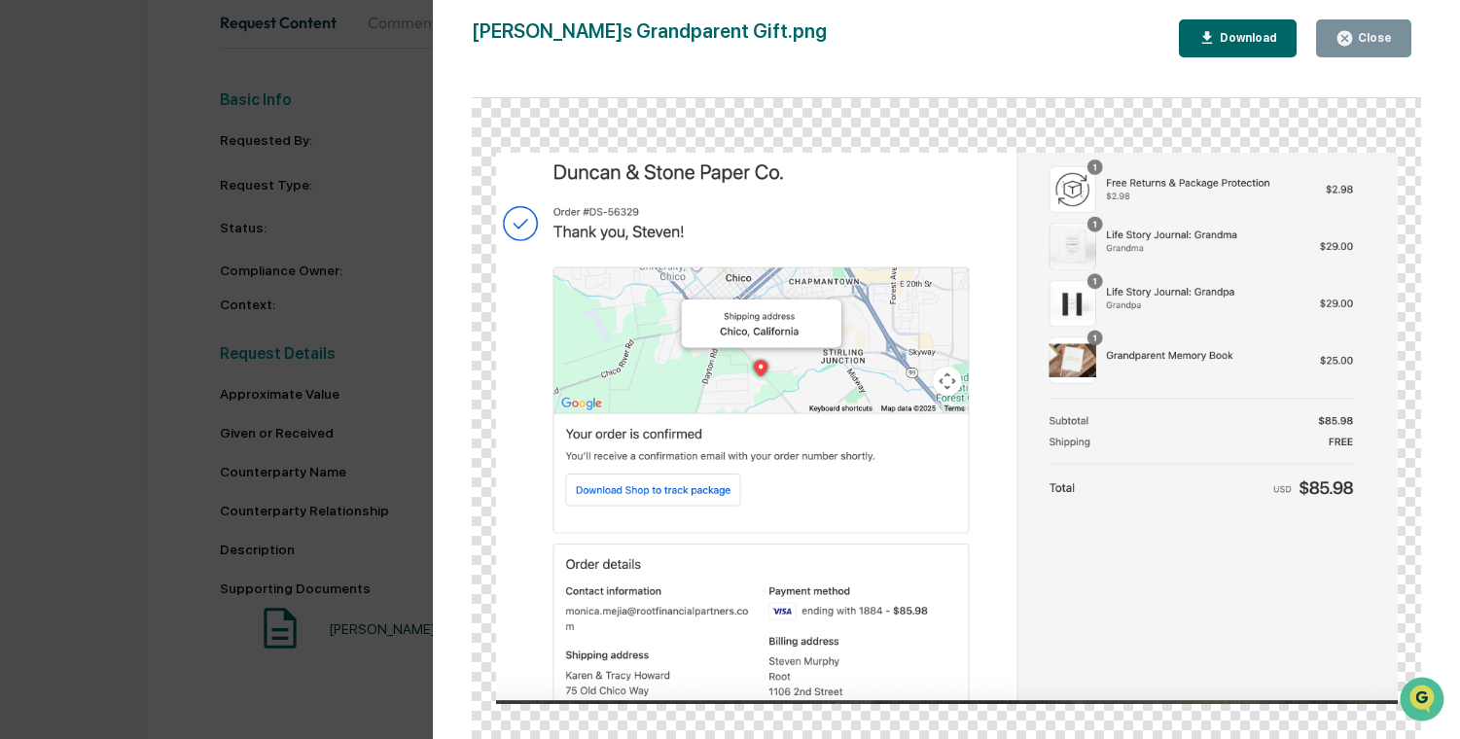
scroll to position [222, 0]
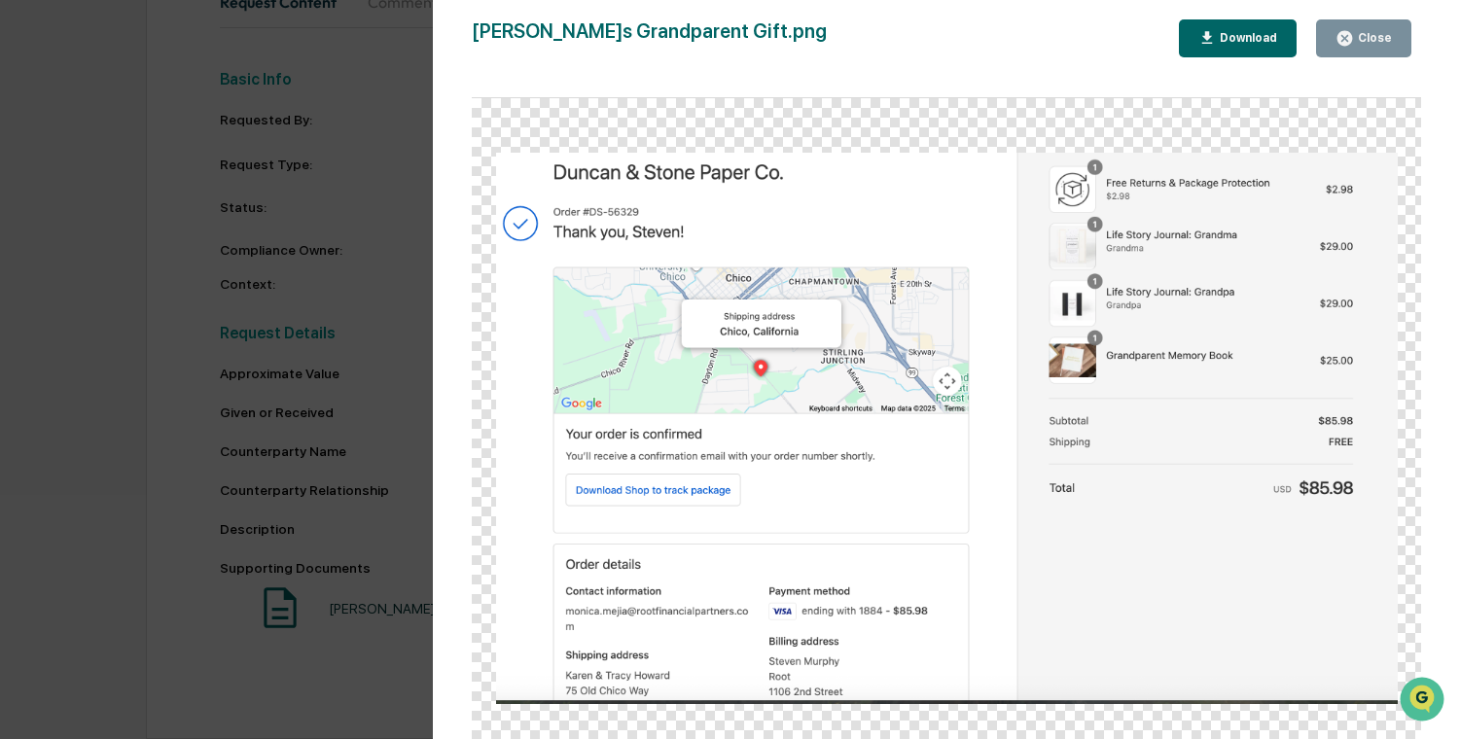
click at [407, 273] on div "Version History 09[DATE]:03 P[PERSON_NAME]'s Grandparent Gift.png Close Download" at bounding box center [730, 369] width 1460 height 739
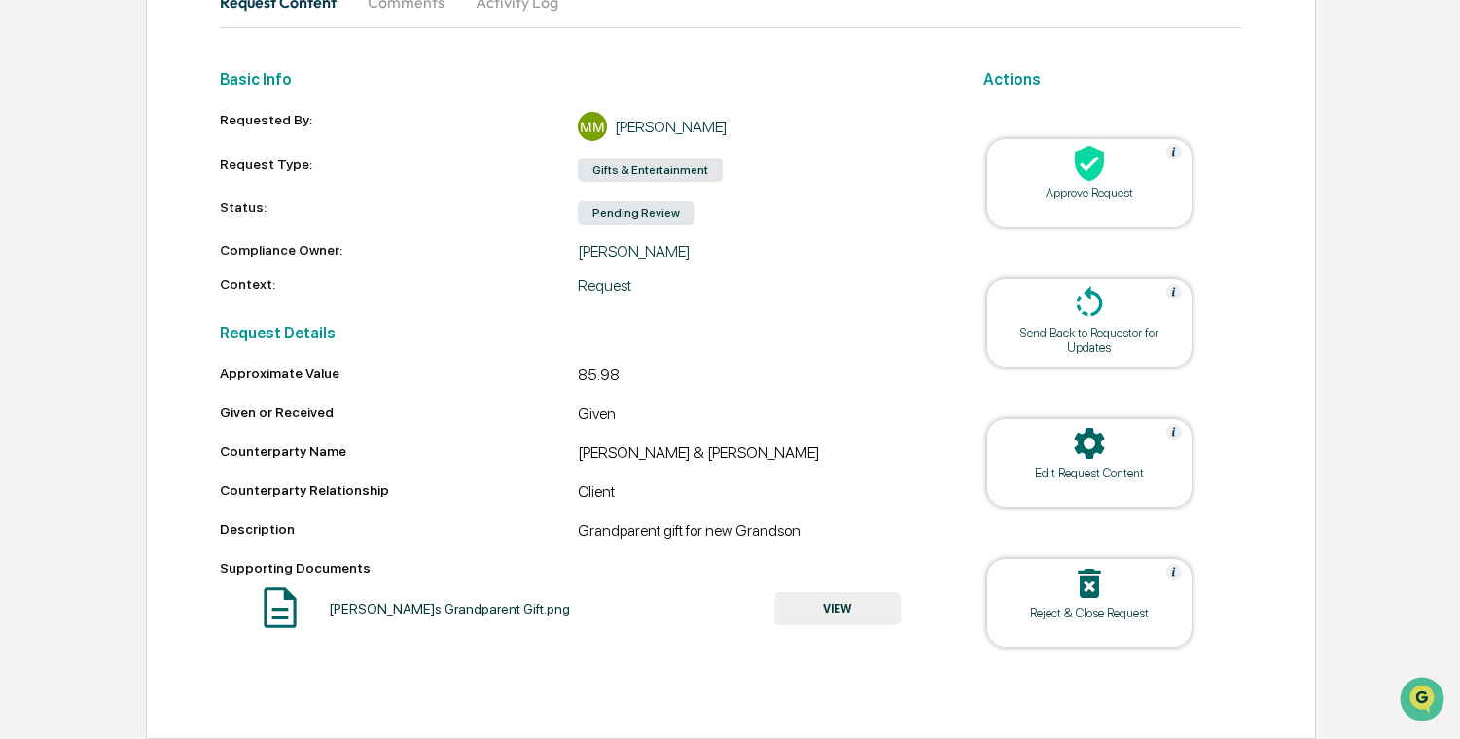
click at [1123, 168] on div at bounding box center [1089, 165] width 195 height 42
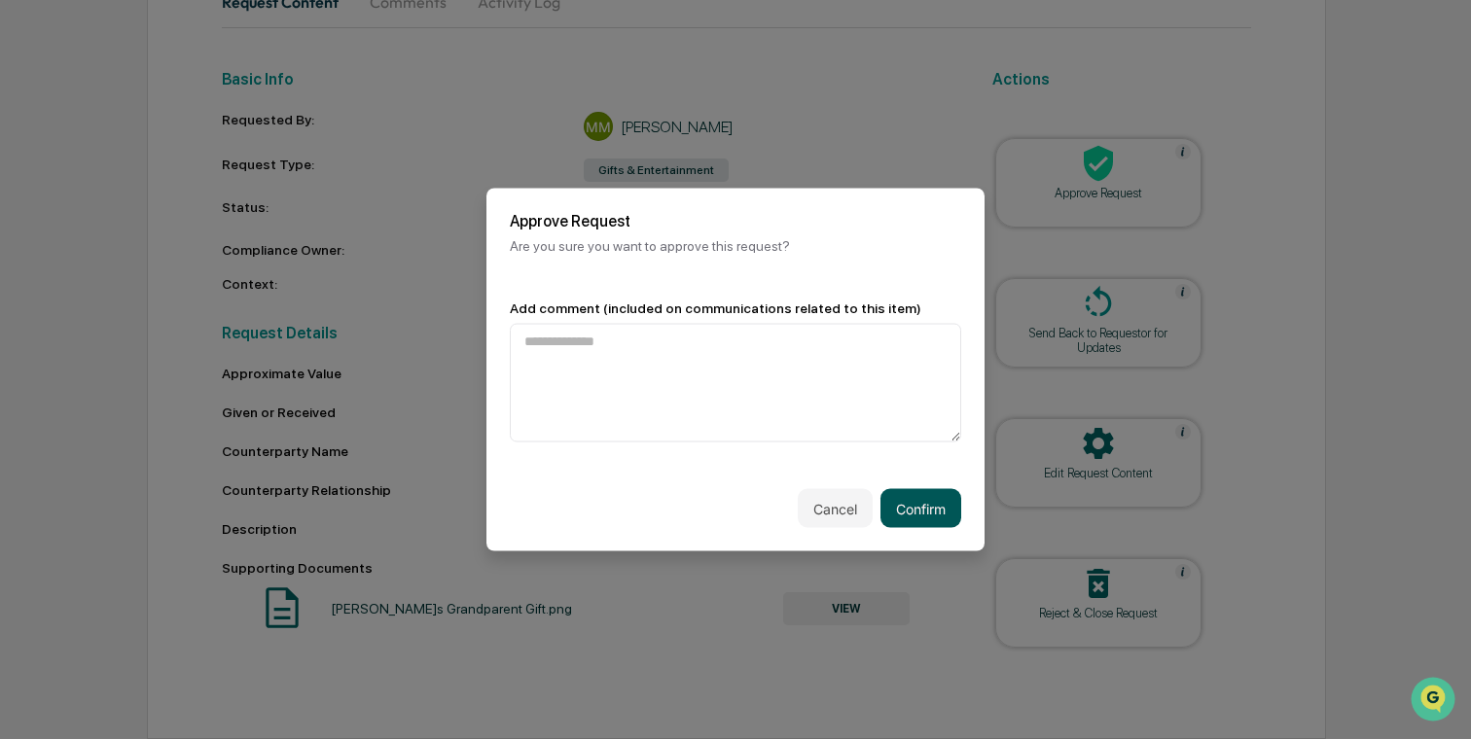
click at [925, 499] on button "Confirm" at bounding box center [920, 508] width 81 height 39
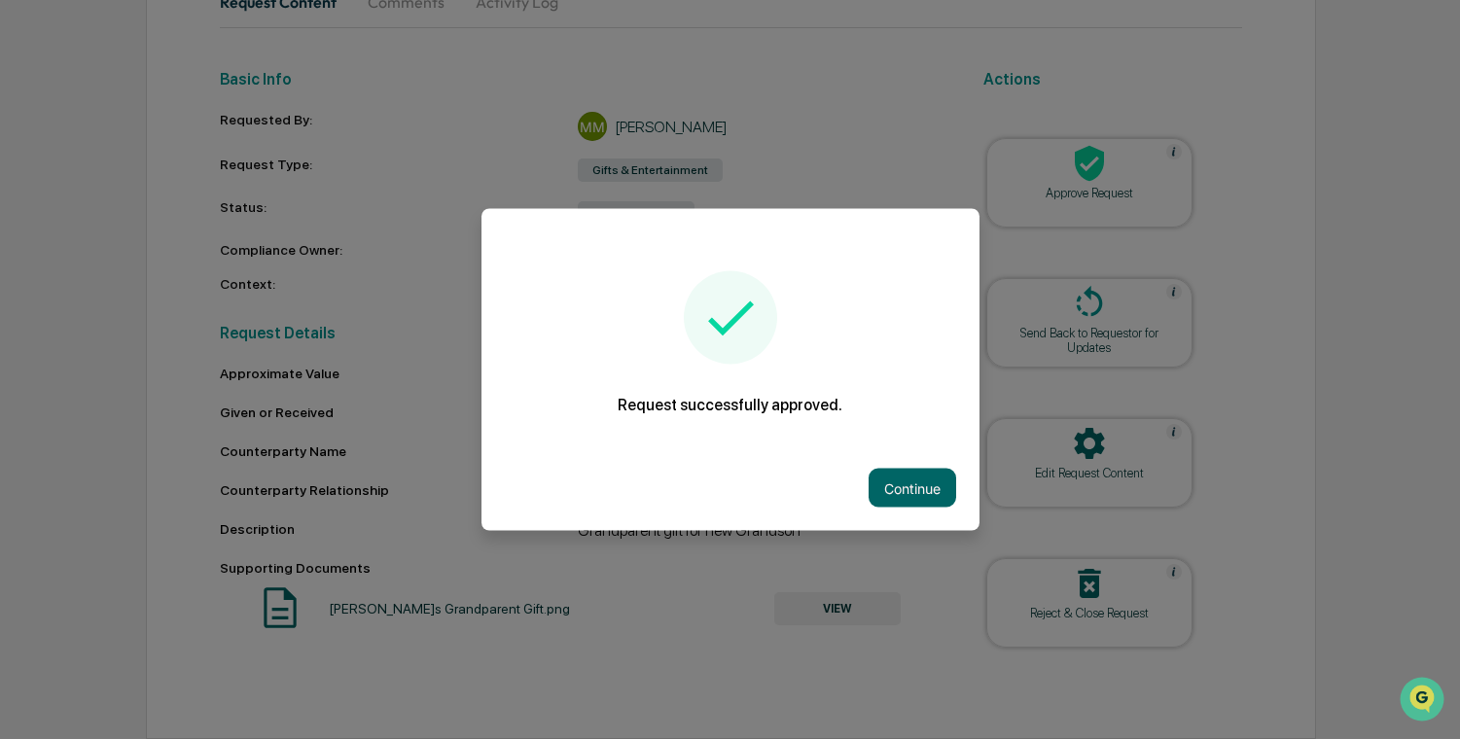
scroll to position [161, 0]
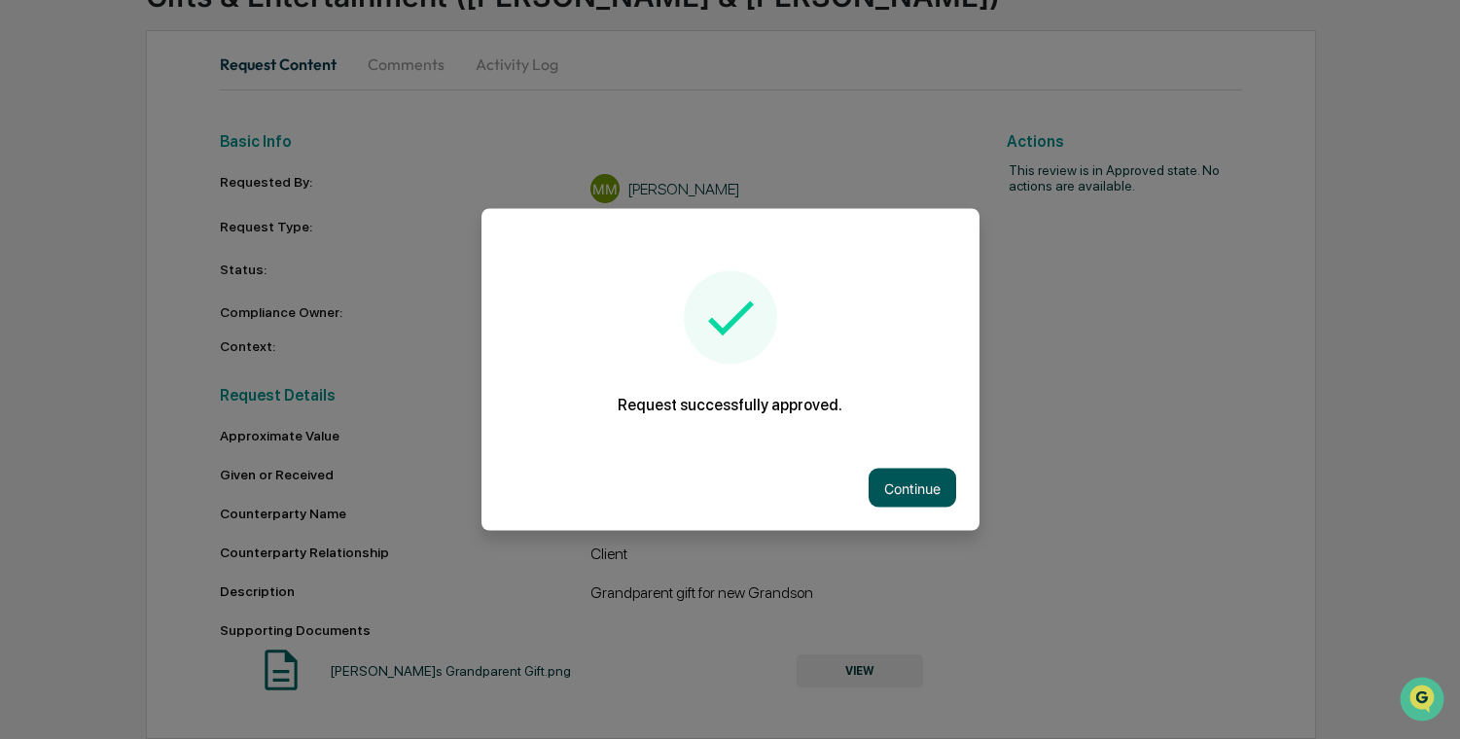
click at [911, 497] on button "Continue" at bounding box center [913, 488] width 88 height 39
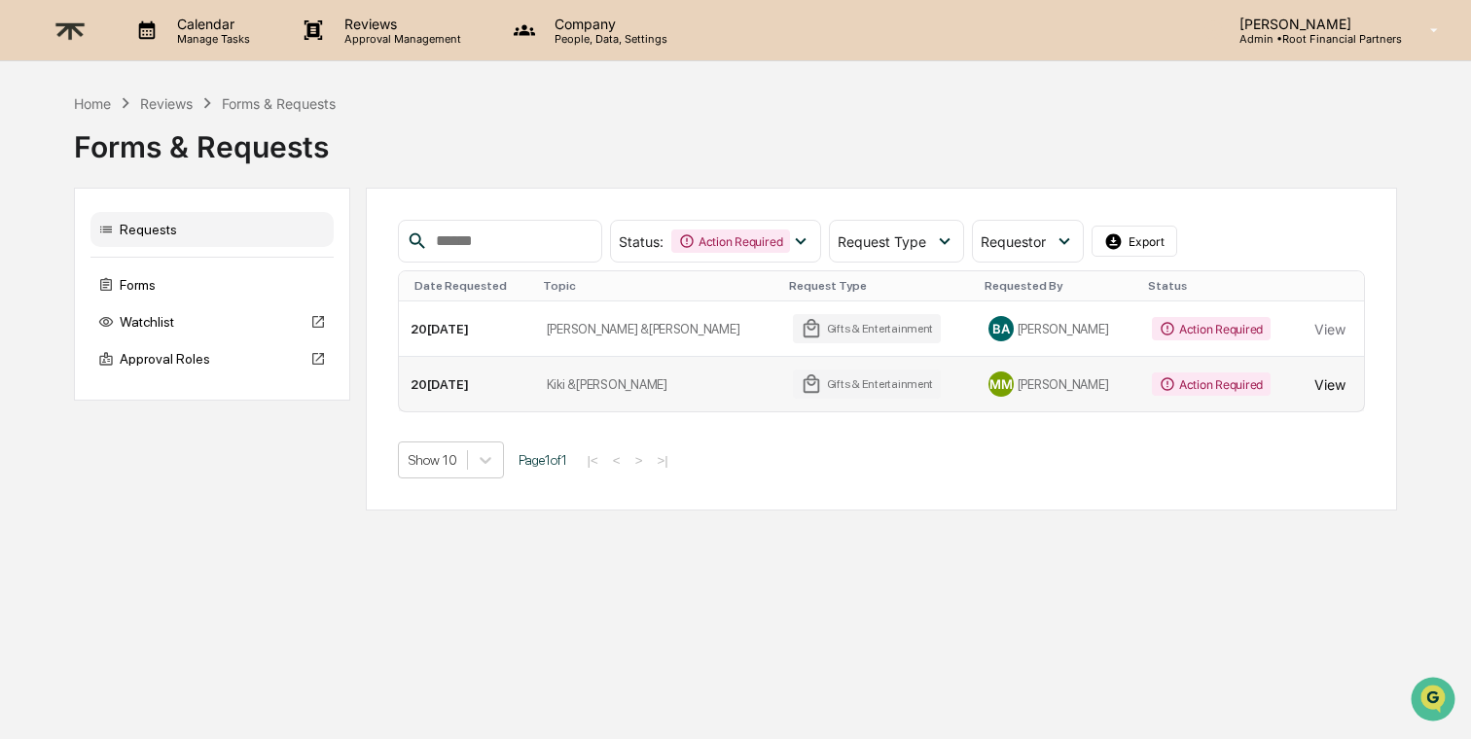
click at [1338, 381] on button "View" at bounding box center [1329, 384] width 31 height 39
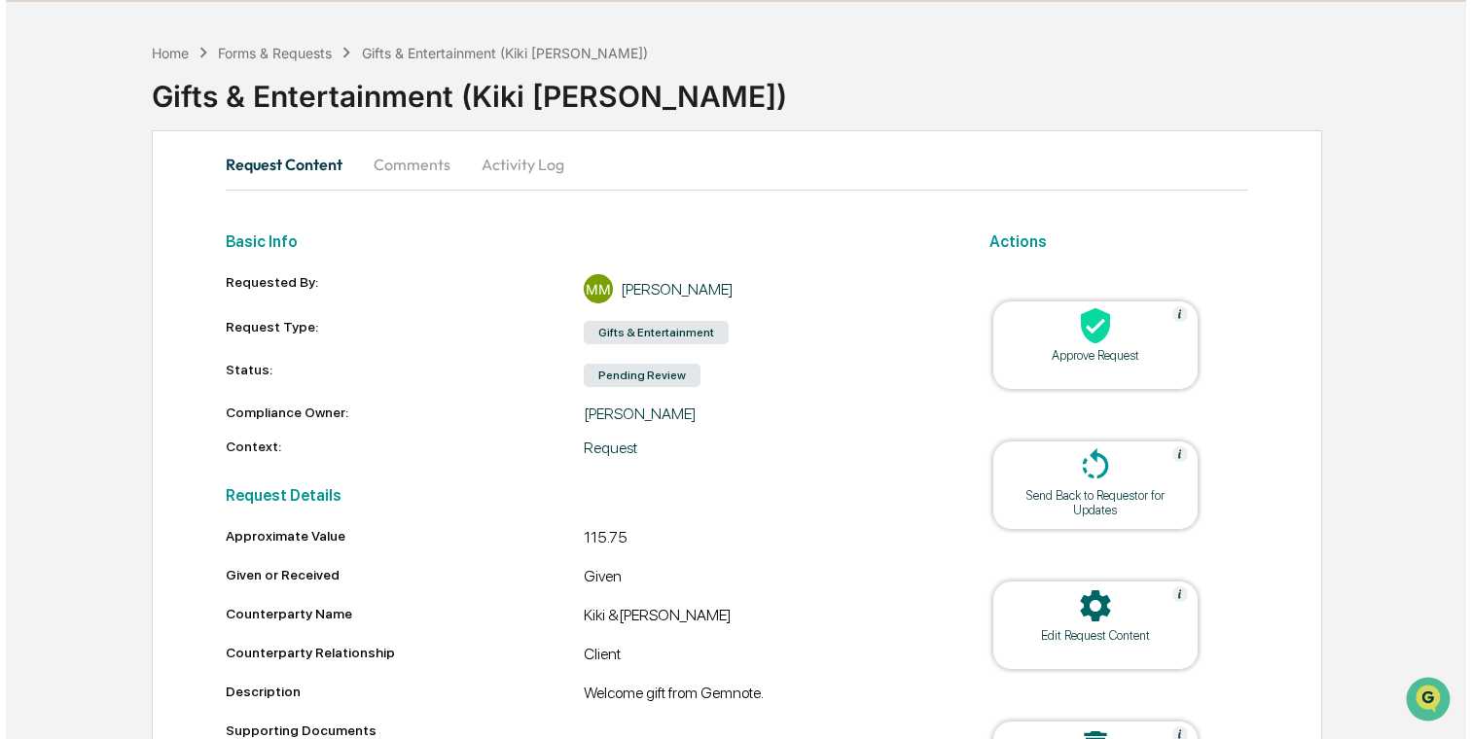
scroll to position [159, 0]
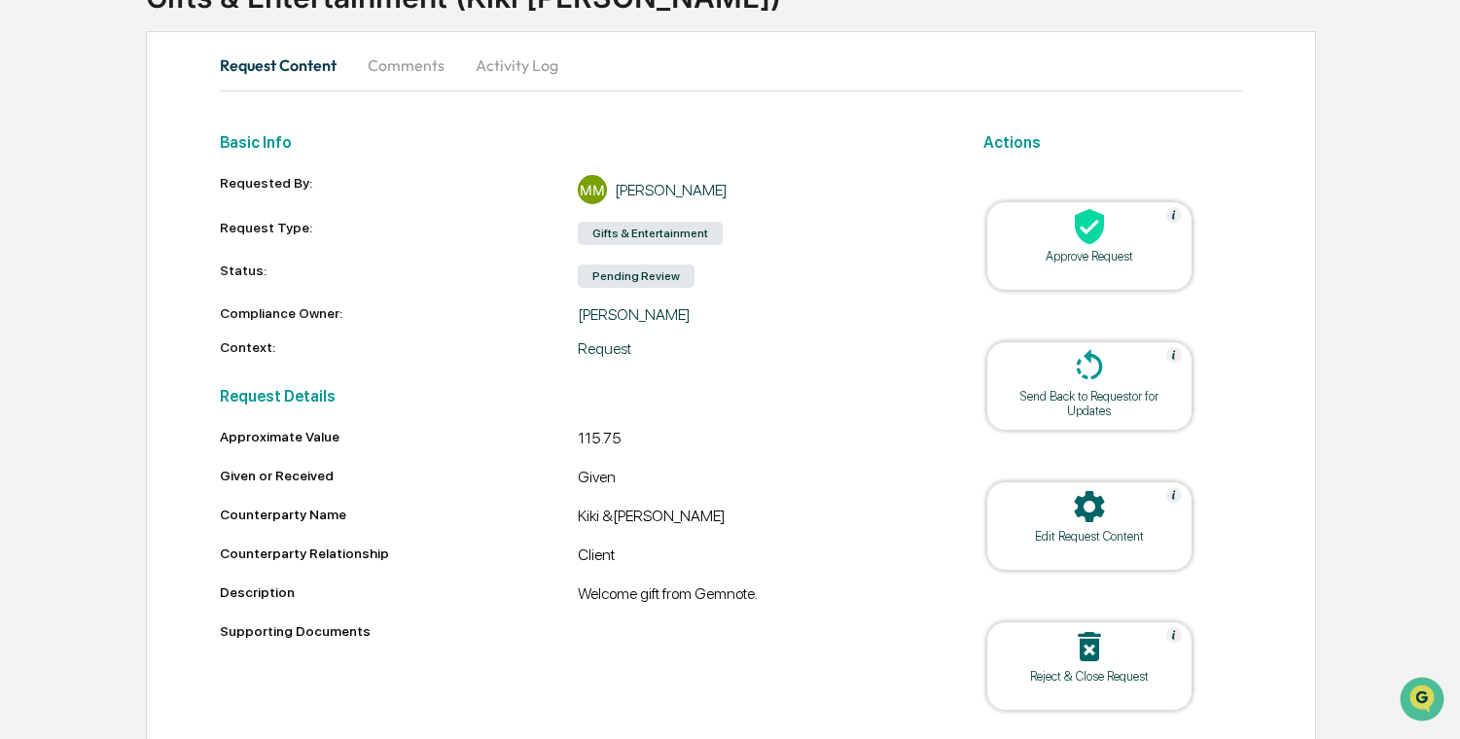
click at [1058, 234] on div at bounding box center [1089, 228] width 195 height 42
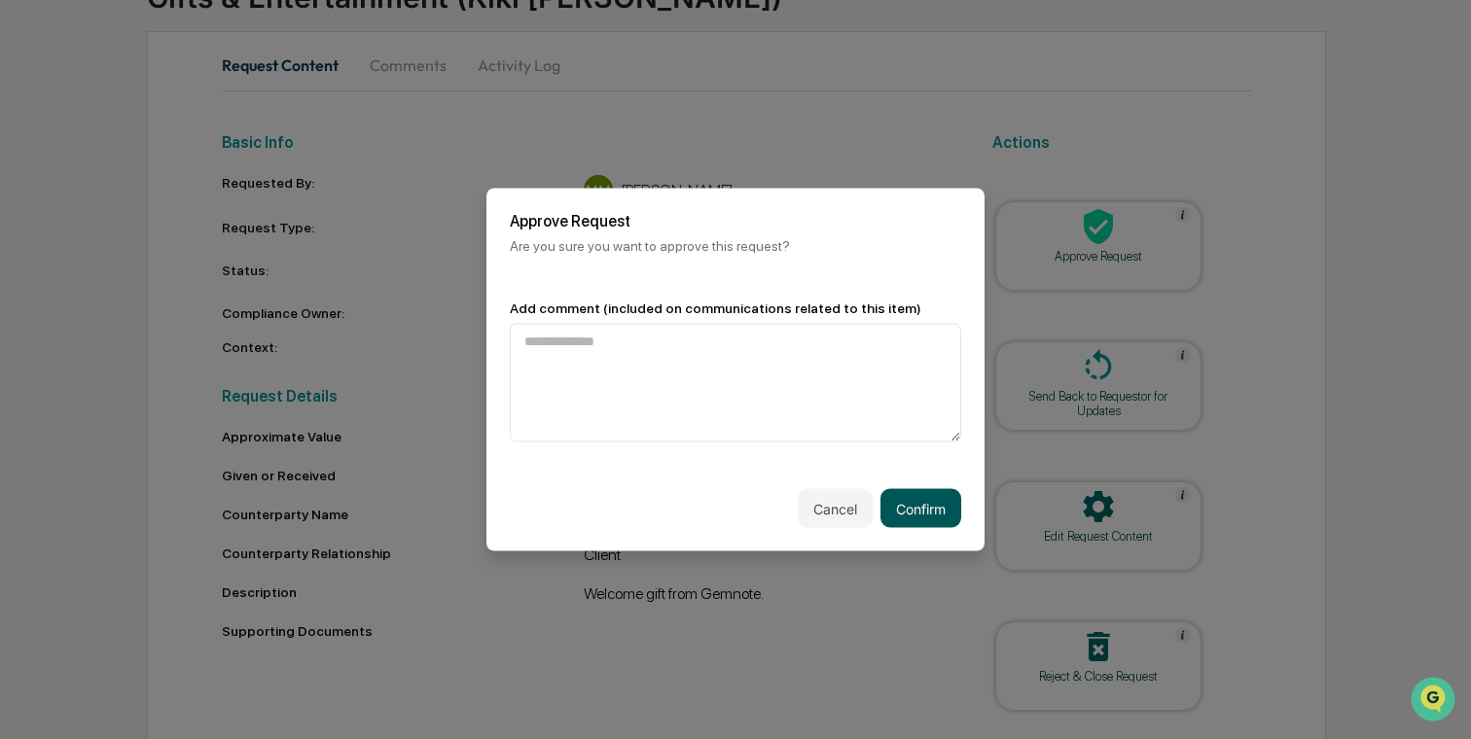
click at [917, 503] on button "Confirm" at bounding box center [920, 508] width 81 height 39
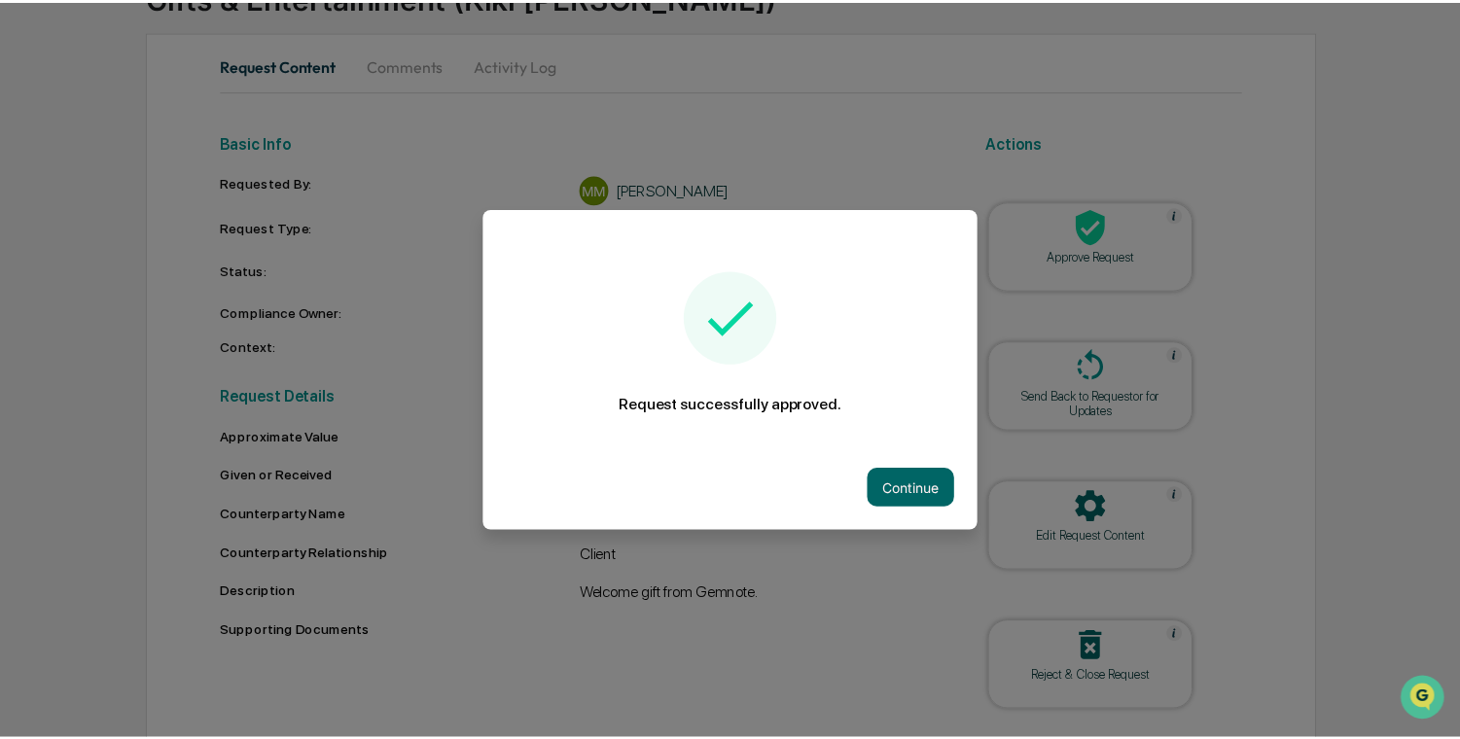
scroll to position [110, 0]
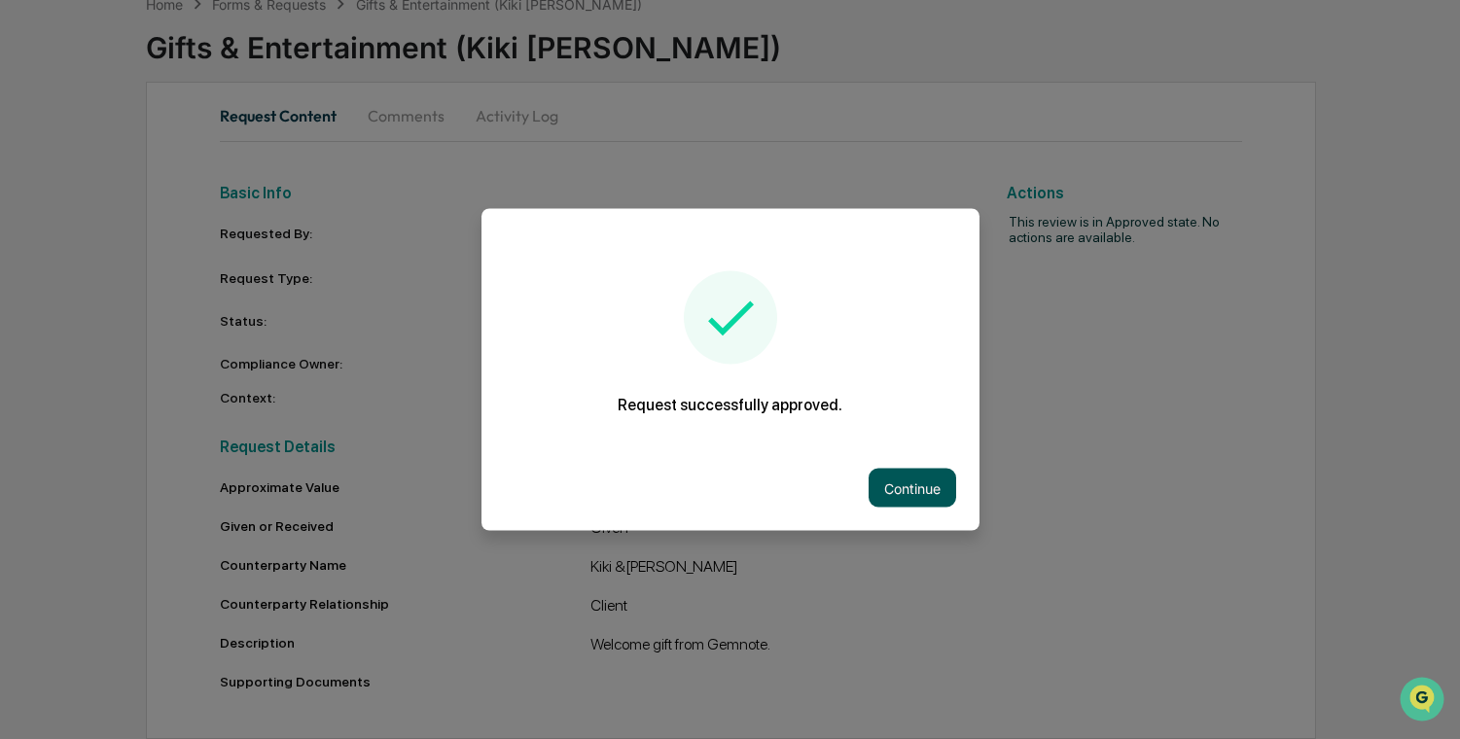
click at [905, 482] on button "Continue" at bounding box center [913, 488] width 88 height 39
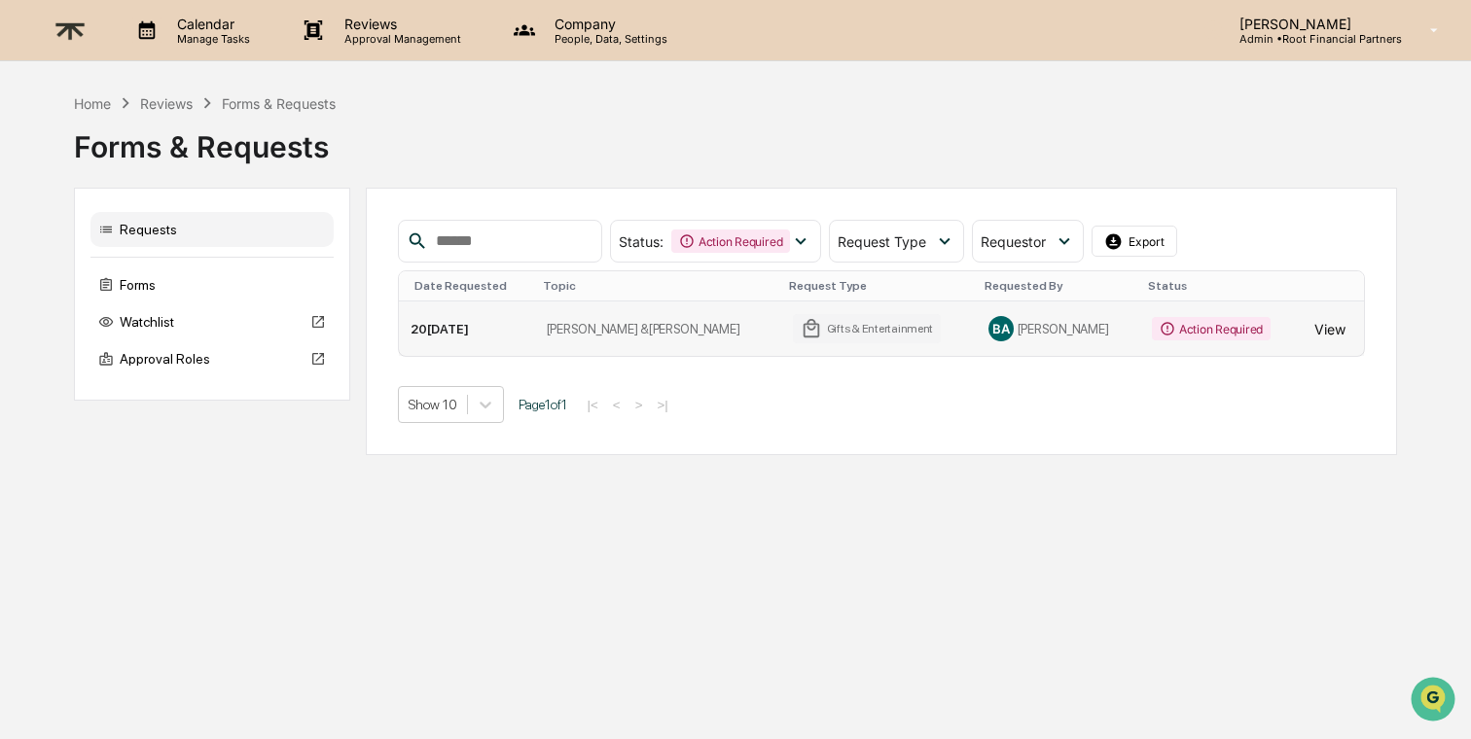
click at [1319, 330] on button "View" at bounding box center [1329, 328] width 31 height 39
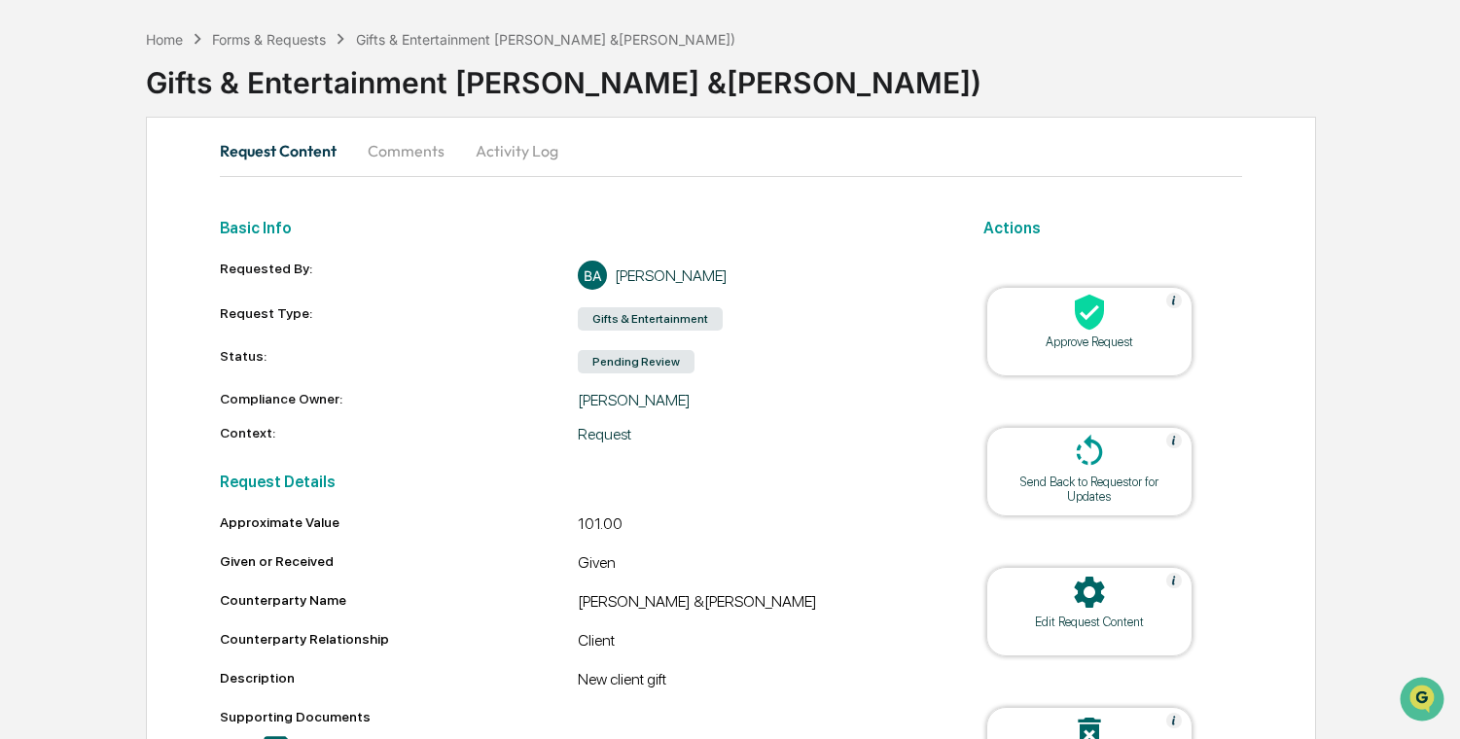
scroll to position [171, 0]
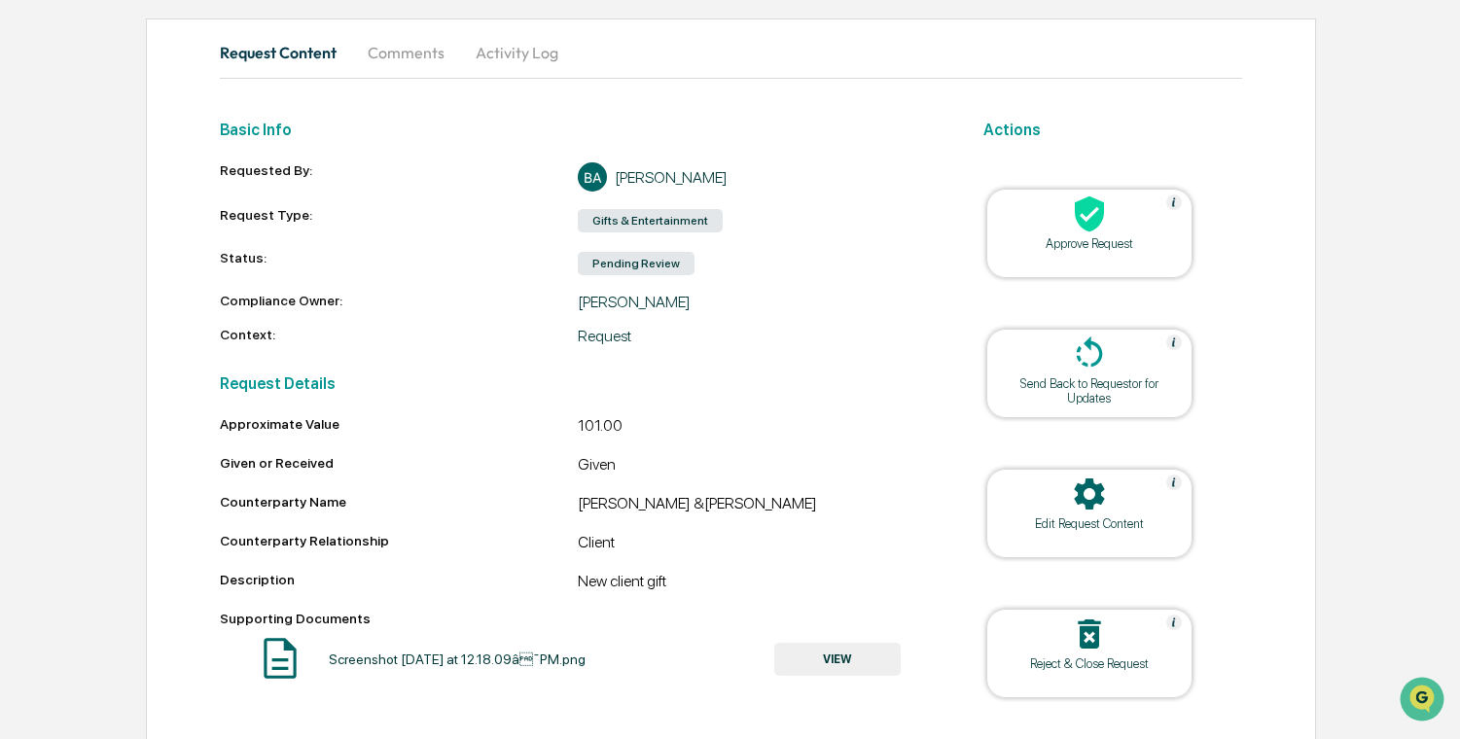
click at [839, 668] on button "VIEW" at bounding box center [837, 659] width 126 height 33
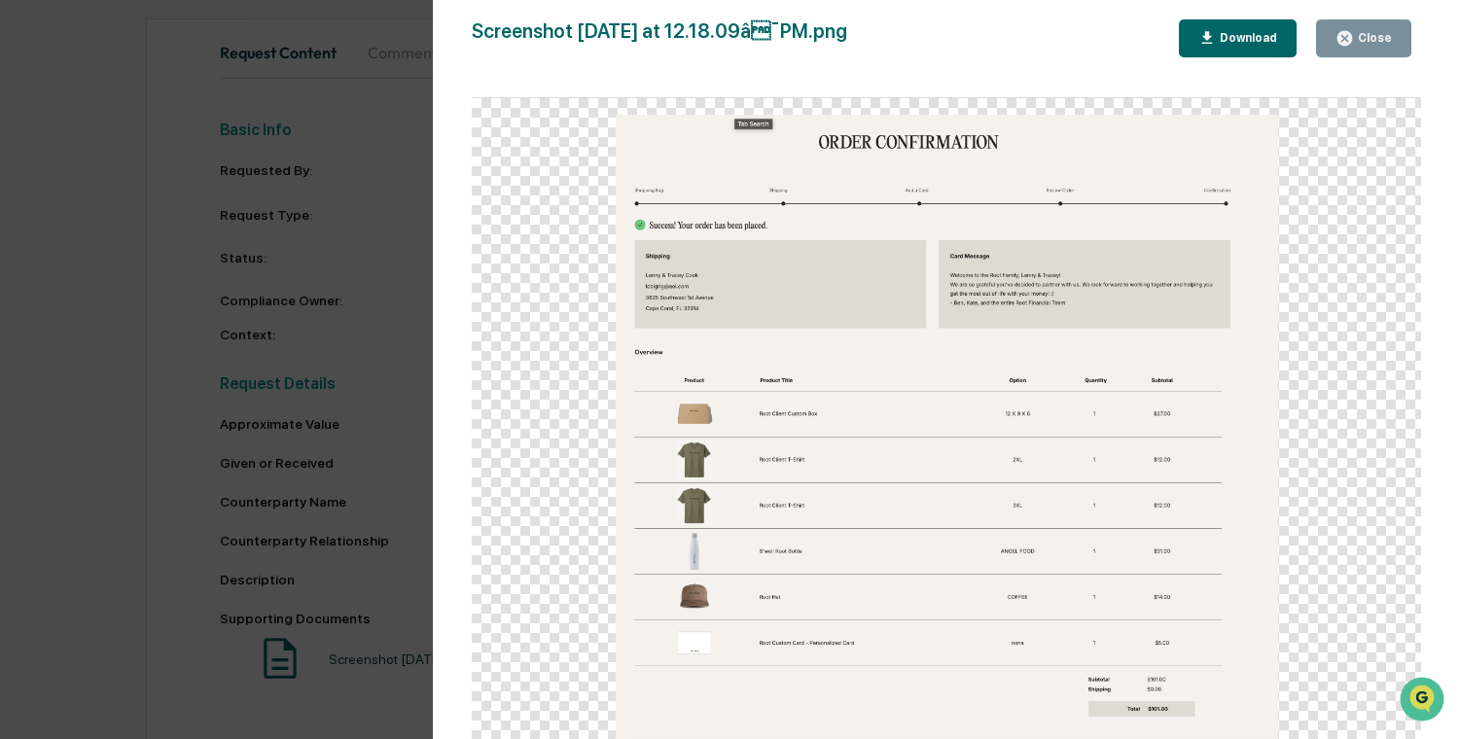
click at [314, 319] on div "Version History 0[DATE]4:18 PM[PERSON_NAME] Screenshot 2[DATE] at 12.18.09â¯PM…" at bounding box center [730, 369] width 1460 height 739
